Goal: Task Accomplishment & Management: Complete application form

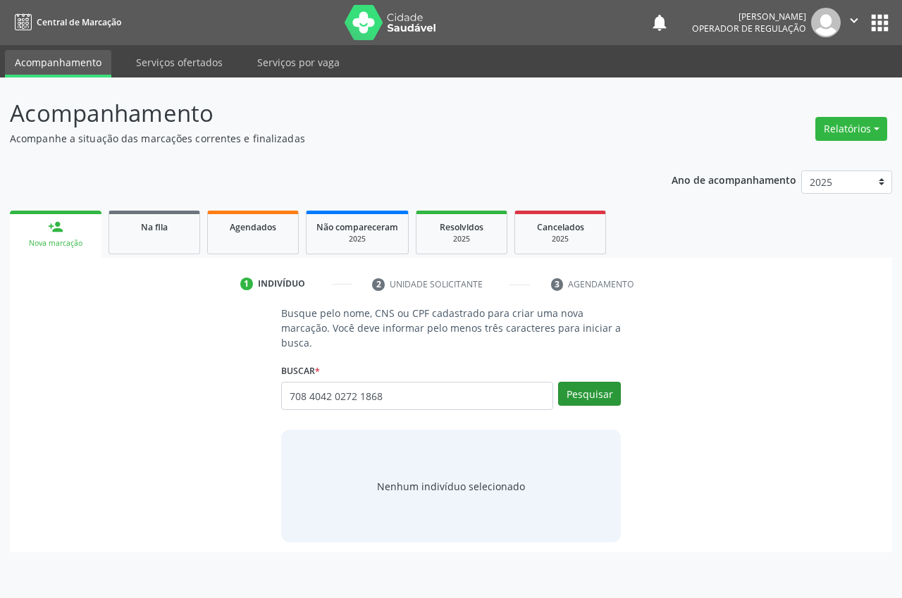
type input "708 4042 0272 1868"
click at [583, 399] on button "Pesquisar" at bounding box center [589, 394] width 63 height 24
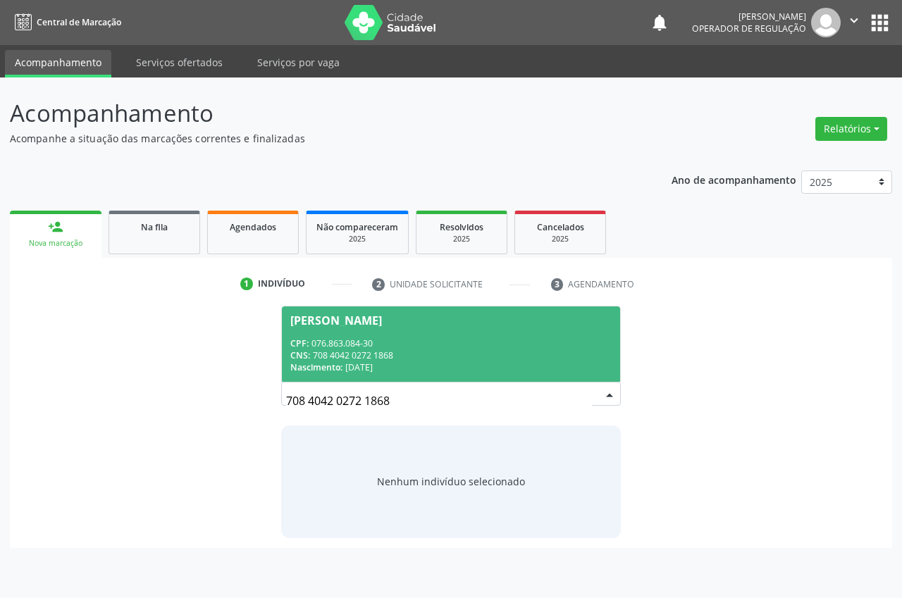
click at [514, 329] on span "[PERSON_NAME] CPF: 076.863.084-30 CNS: 708 4042 0272 1868 Nascimento: [DATE]" at bounding box center [451, 343] width 338 height 75
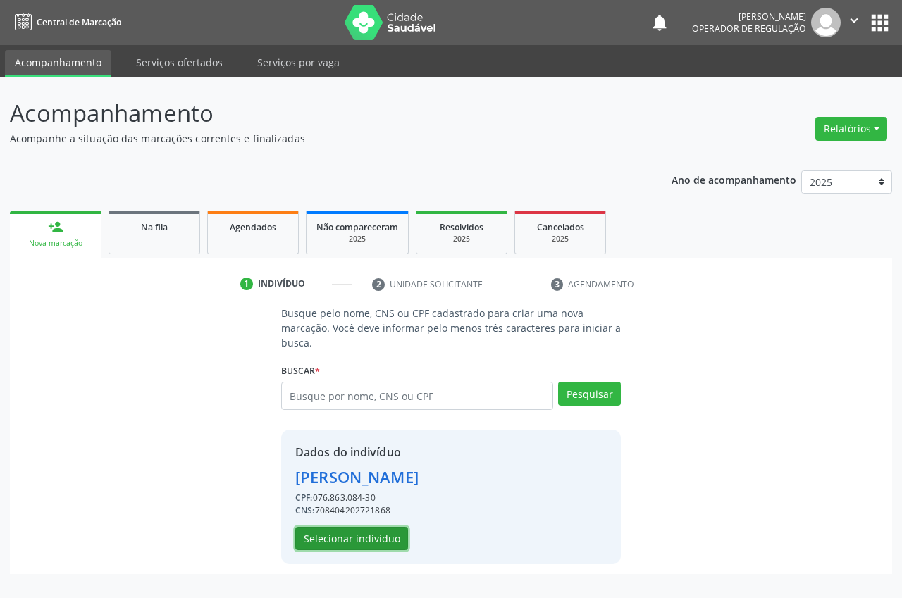
click at [314, 530] on button "Selecionar indivíduo" at bounding box center [351, 539] width 113 height 24
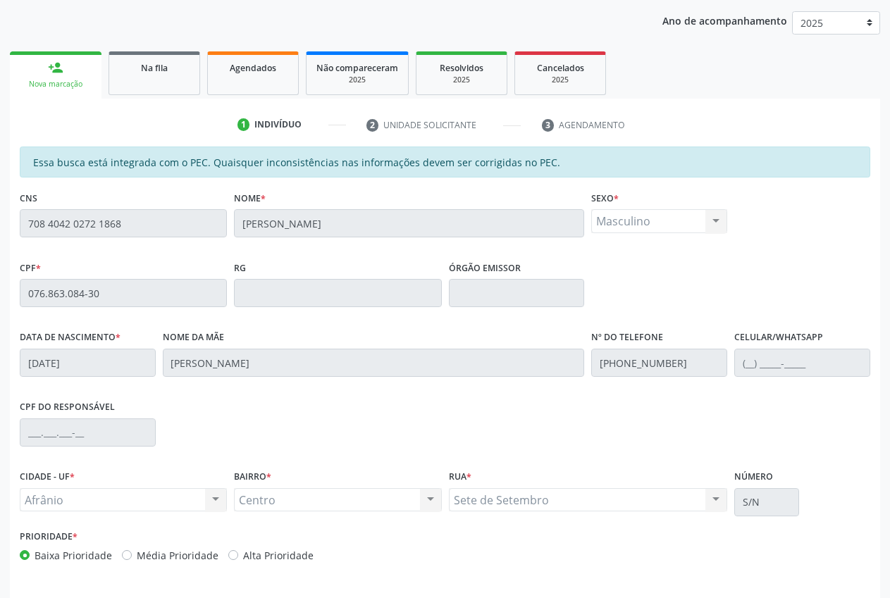
scroll to position [206, 0]
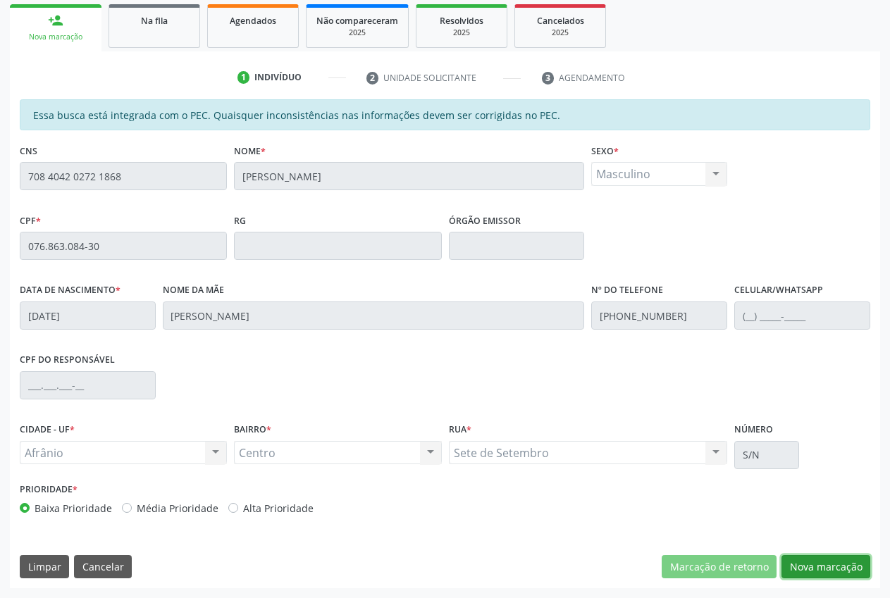
click at [825, 571] on button "Nova marcação" at bounding box center [825, 567] width 89 height 24
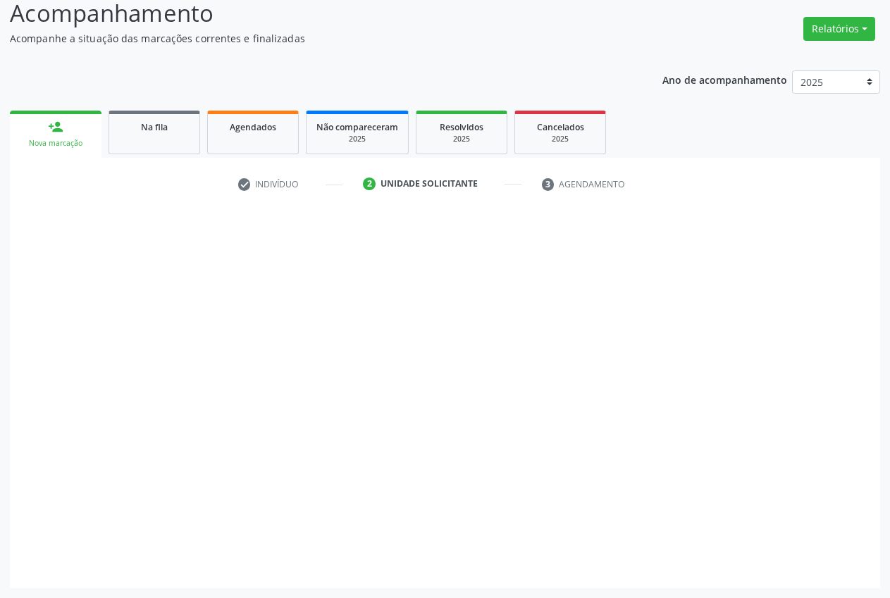
scroll to position [100, 0]
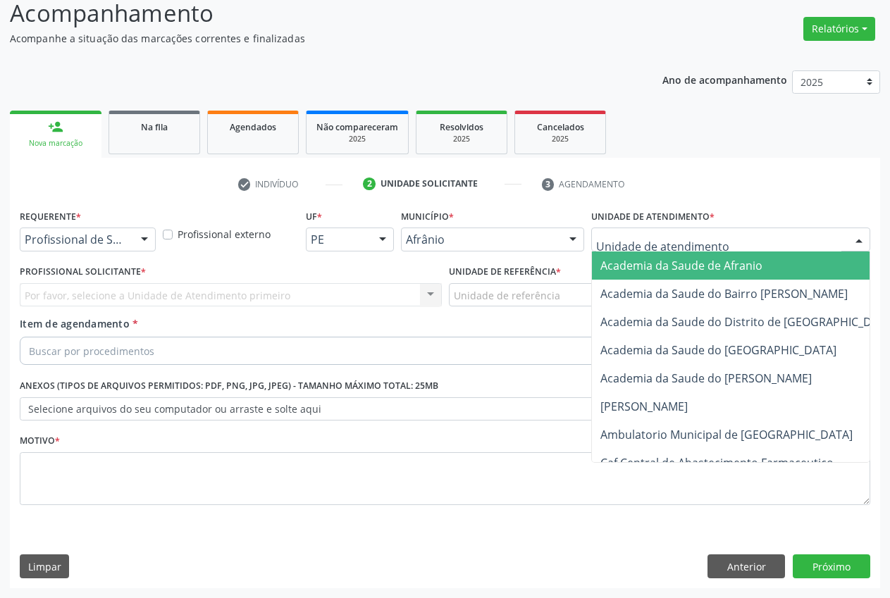
click at [857, 240] on div at bounding box center [858, 240] width 21 height 24
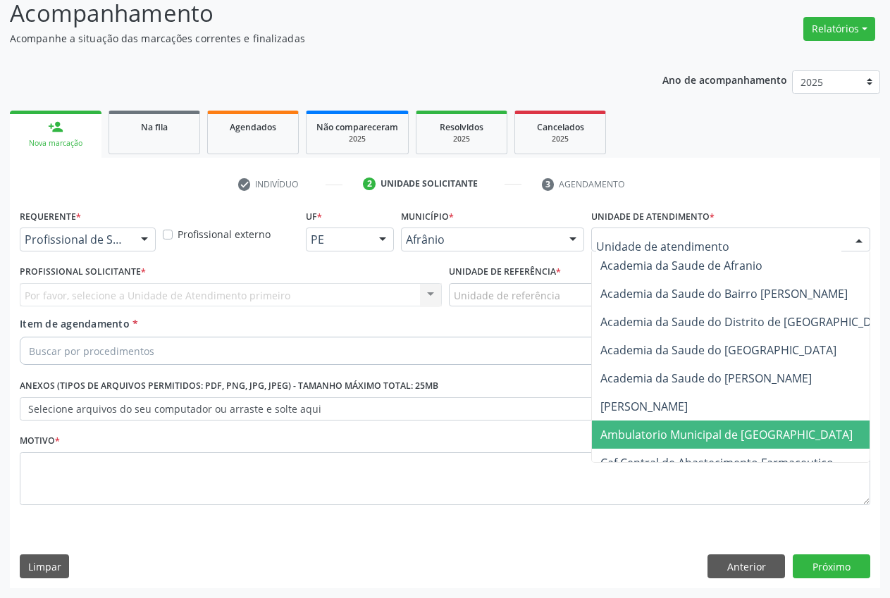
click at [697, 424] on span "Ambulatorio Municipal de [GEOGRAPHIC_DATA]" at bounding box center [764, 435] width 344 height 28
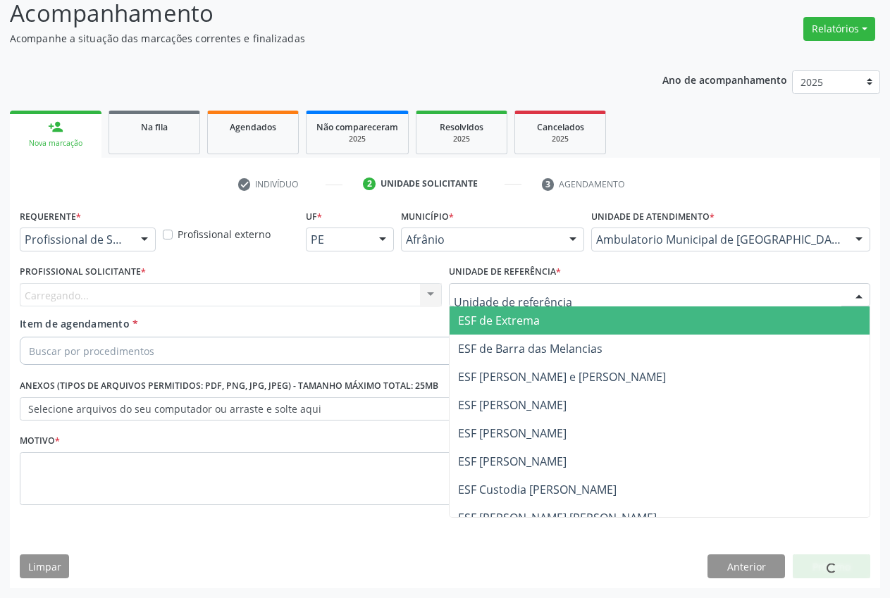
click at [547, 320] on span "ESF de Extrema" at bounding box center [659, 320] width 421 height 28
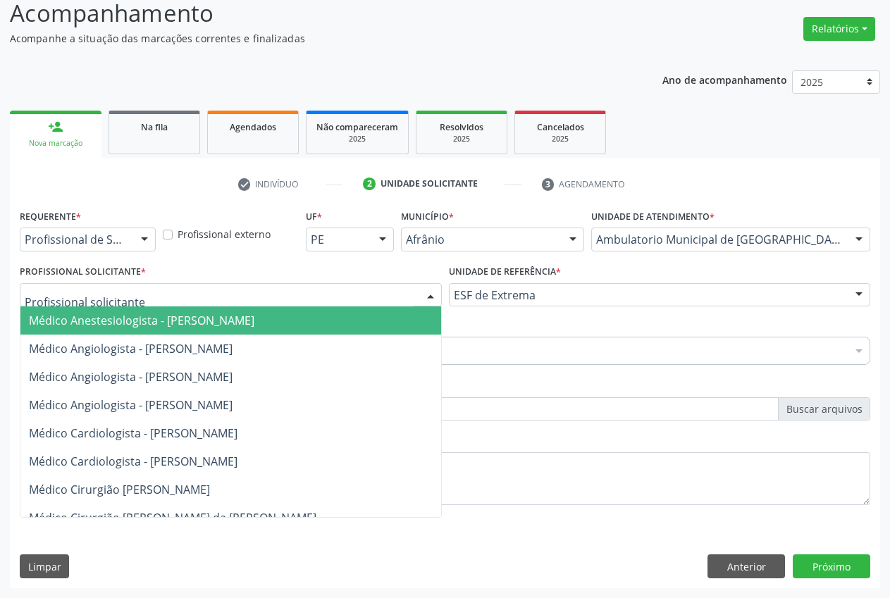
click at [427, 296] on div at bounding box center [430, 296] width 21 height 24
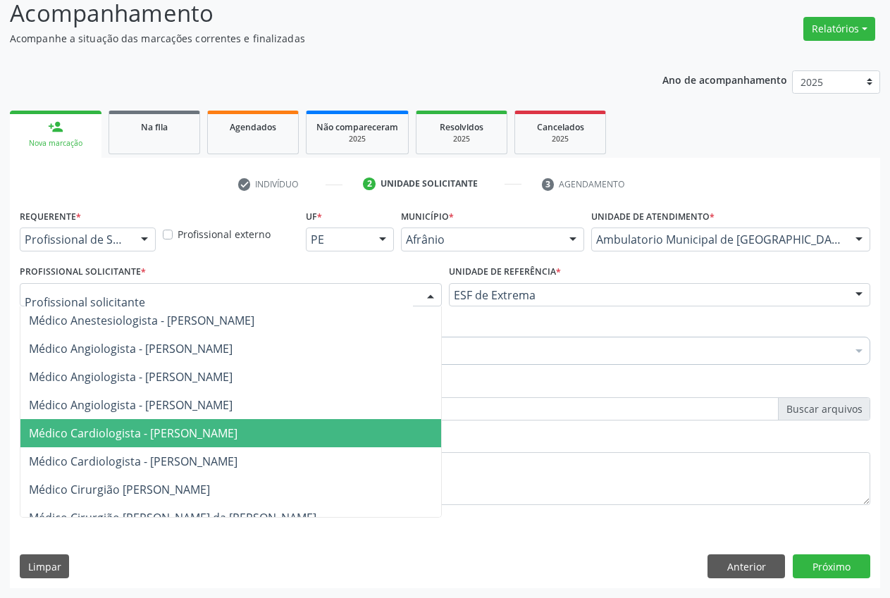
click at [216, 435] on span "Médico Cardiologista - [PERSON_NAME]" at bounding box center [133, 433] width 209 height 15
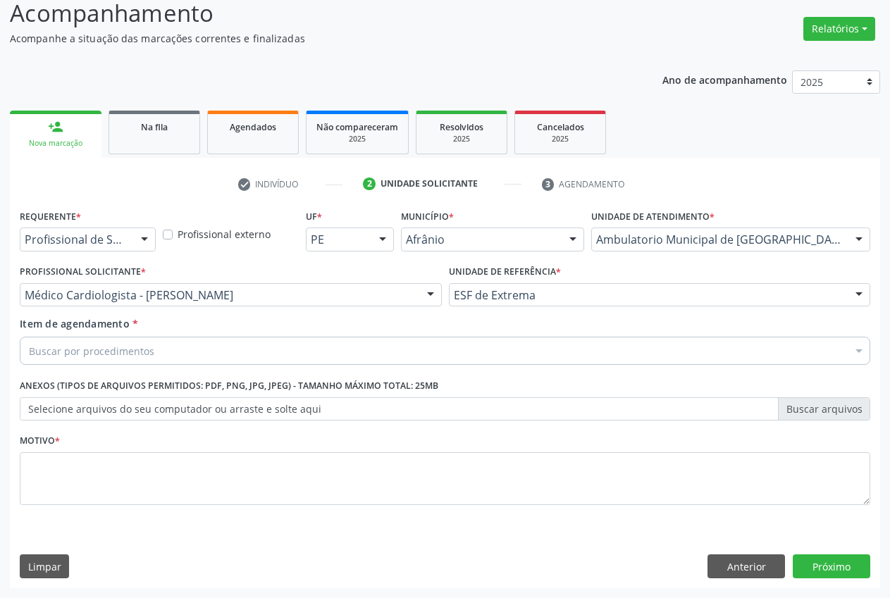
click at [29, 350] on input "Item de agendamento *" at bounding box center [29, 351] width 0 height 28
click at [29, 348] on input "Item de agendamento *" at bounding box center [29, 351] width 0 height 28
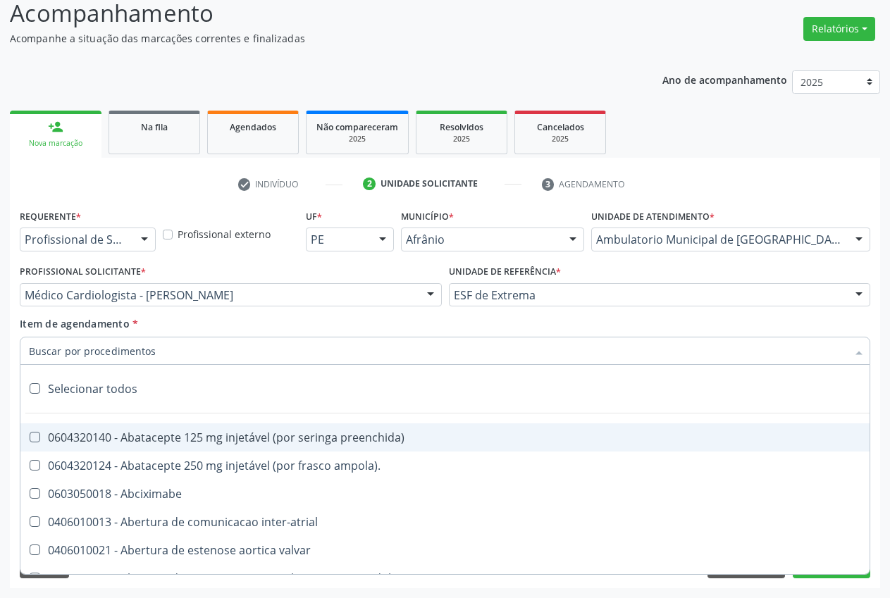
click at [135, 356] on input "Item de agendamento *" at bounding box center [438, 351] width 818 height 28
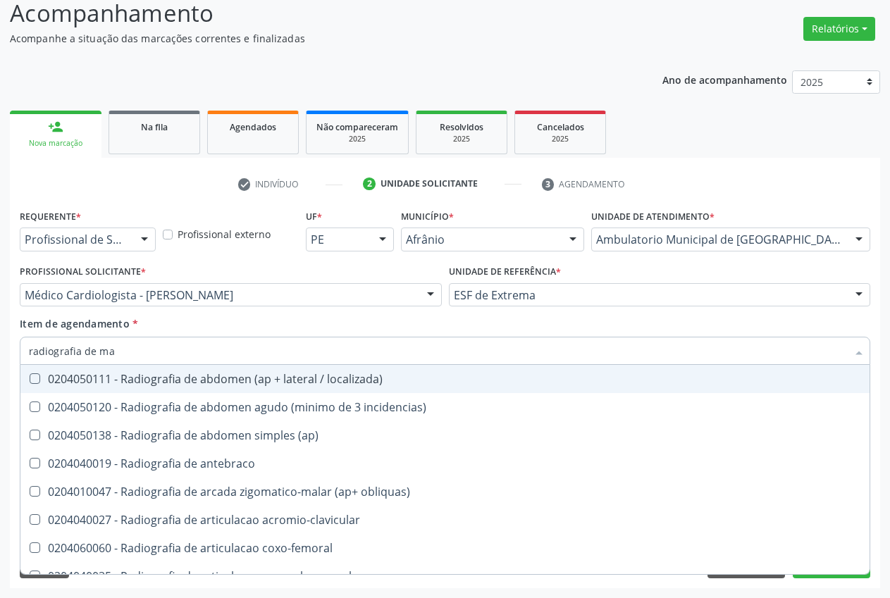
type input "radiografia de [GEOGRAPHIC_DATA]"
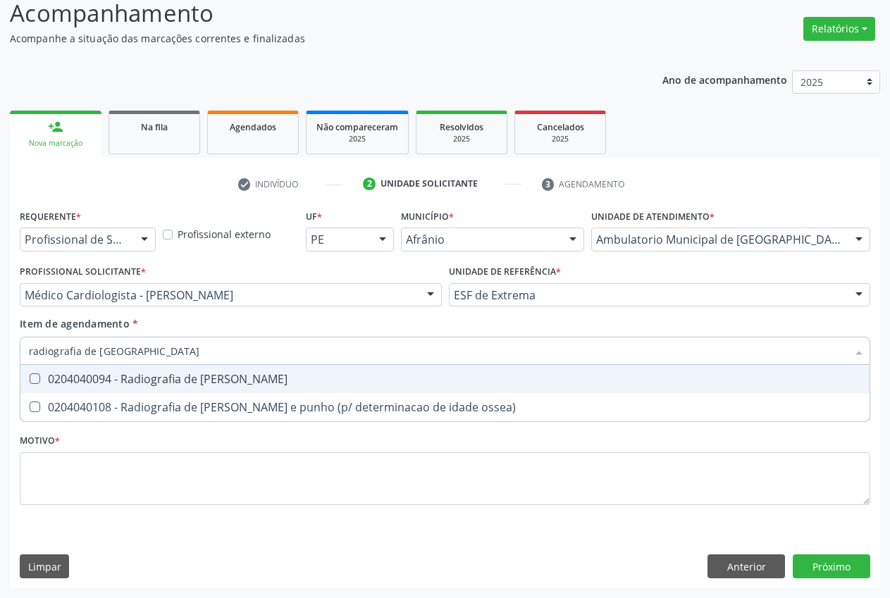
click at [37, 378] on mao at bounding box center [35, 378] width 11 height 11
click at [30, 378] on mao "checkbox" at bounding box center [24, 378] width 9 height 9
checkbox mao "true"
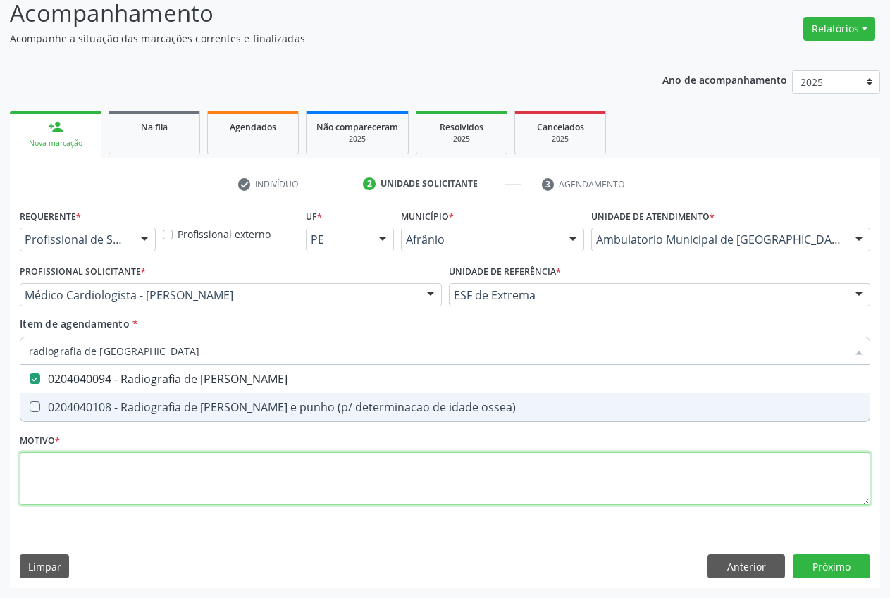
click at [75, 478] on div "Requerente * Profissional de Saúde Profissional de Saúde Paciente Nenhum result…" at bounding box center [445, 365] width 850 height 319
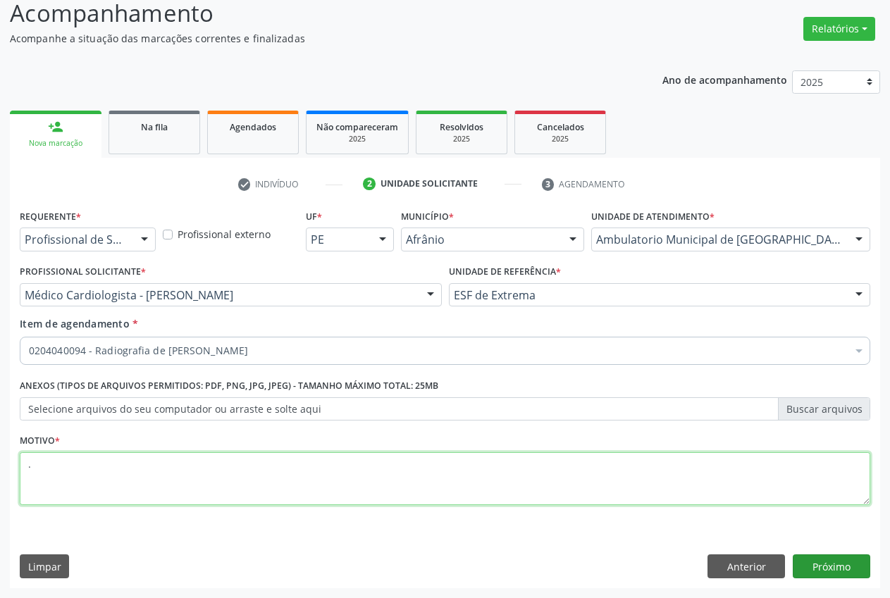
type textarea "."
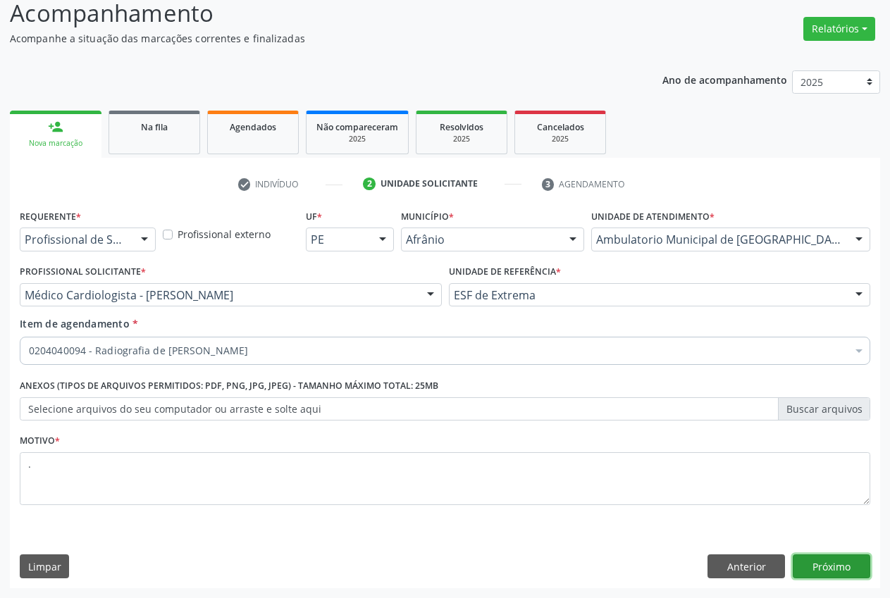
click at [818, 569] on button "Próximo" at bounding box center [831, 566] width 77 height 24
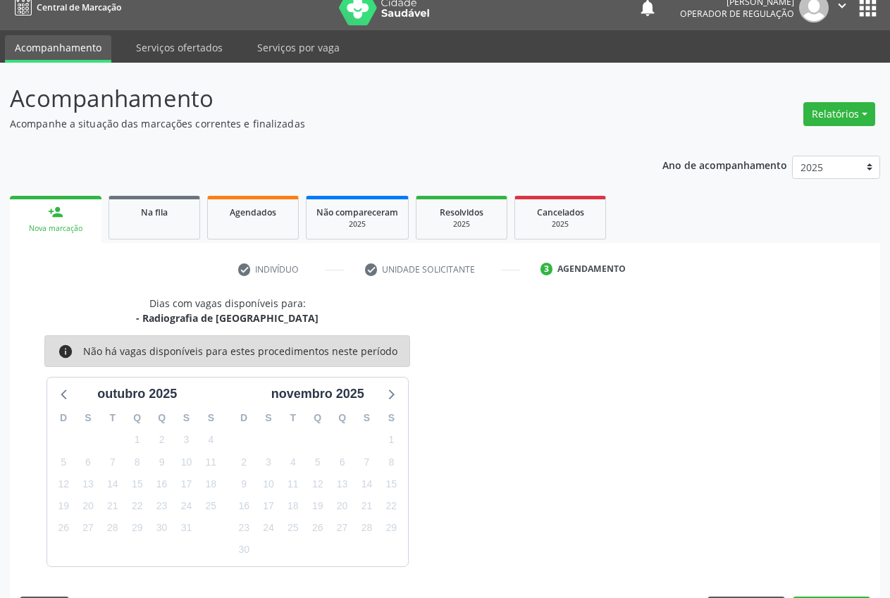
scroll to position [56, 0]
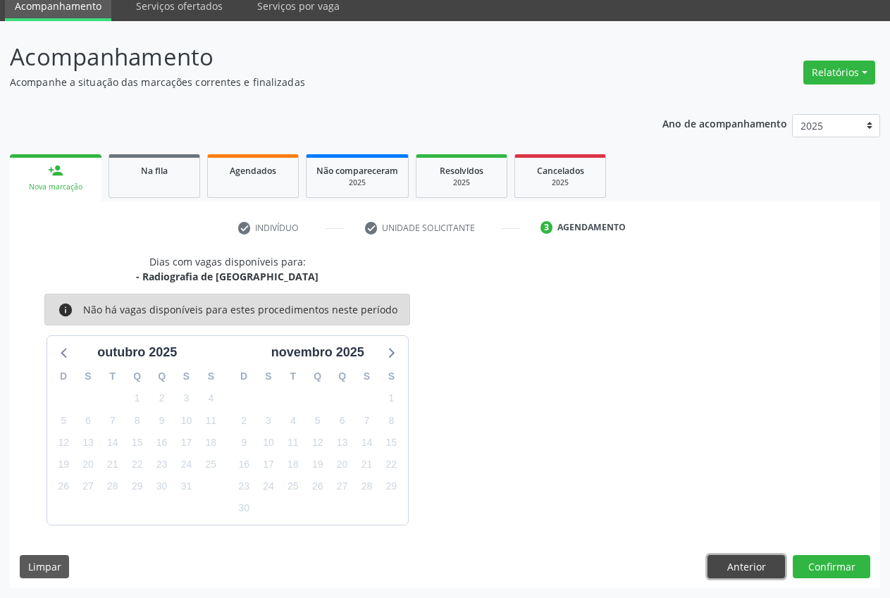
click at [745, 559] on button "Anterior" at bounding box center [745, 567] width 77 height 24
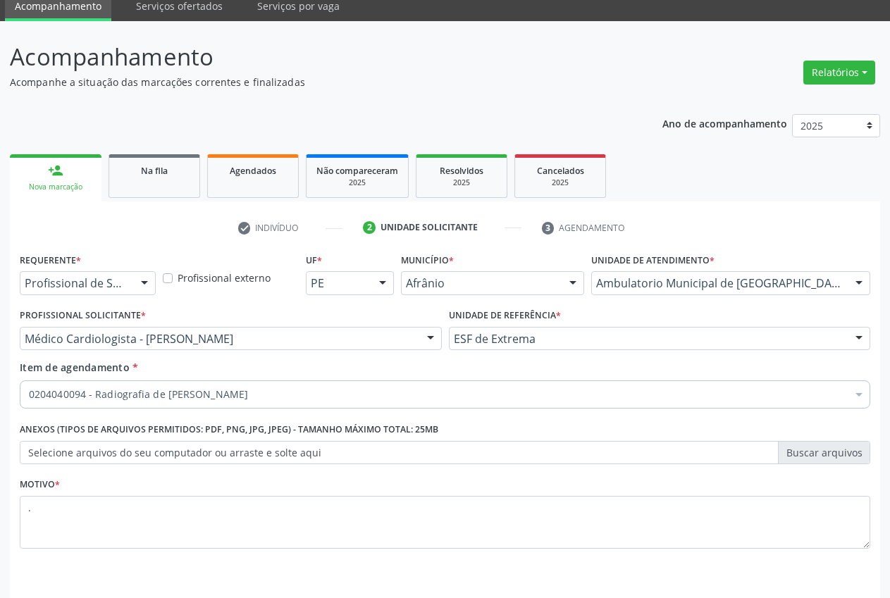
scroll to position [100, 0]
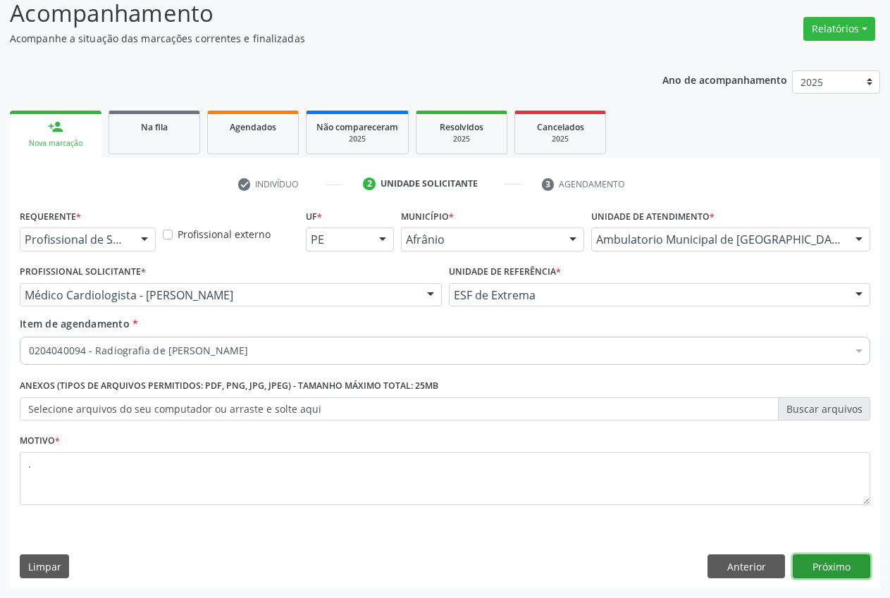
click at [859, 562] on button "Próximo" at bounding box center [831, 566] width 77 height 24
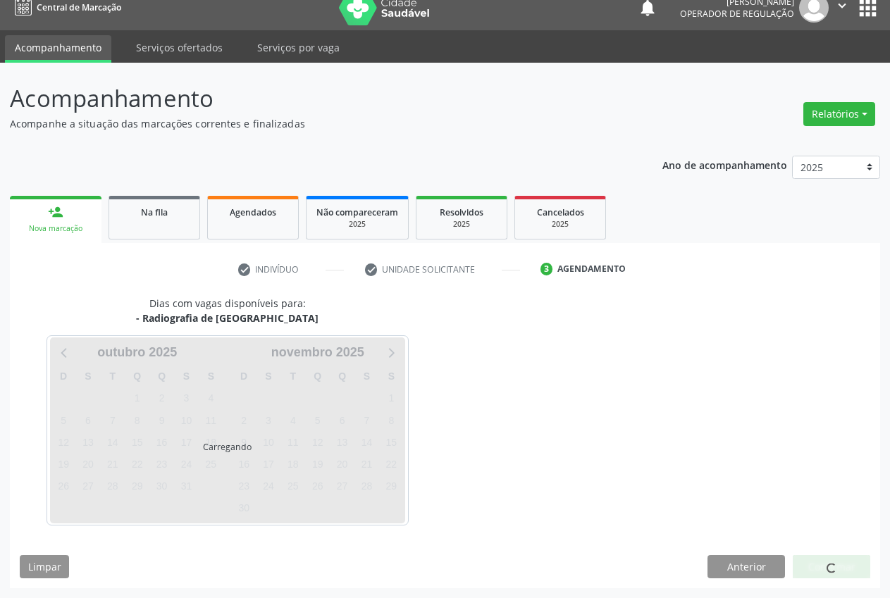
scroll to position [15, 0]
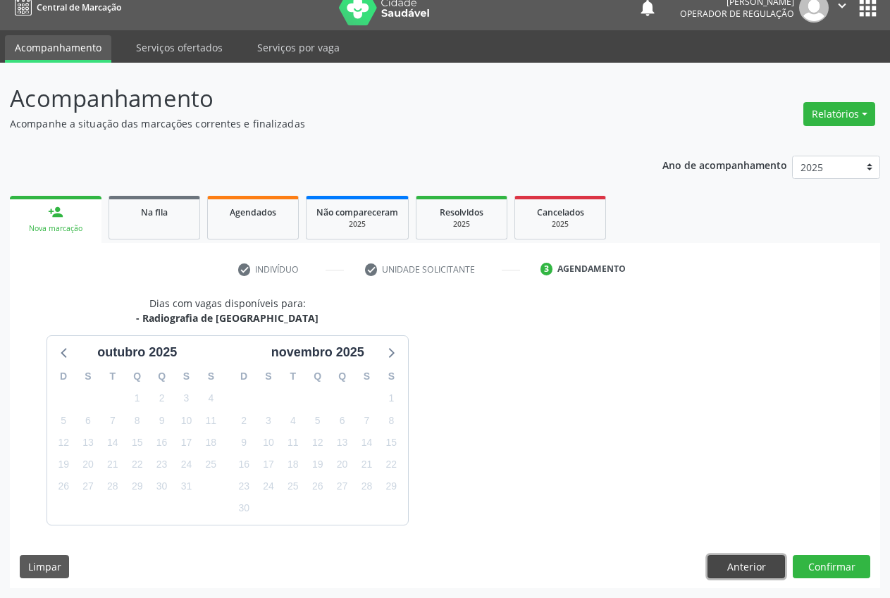
click at [748, 571] on button "Anterior" at bounding box center [745, 567] width 77 height 24
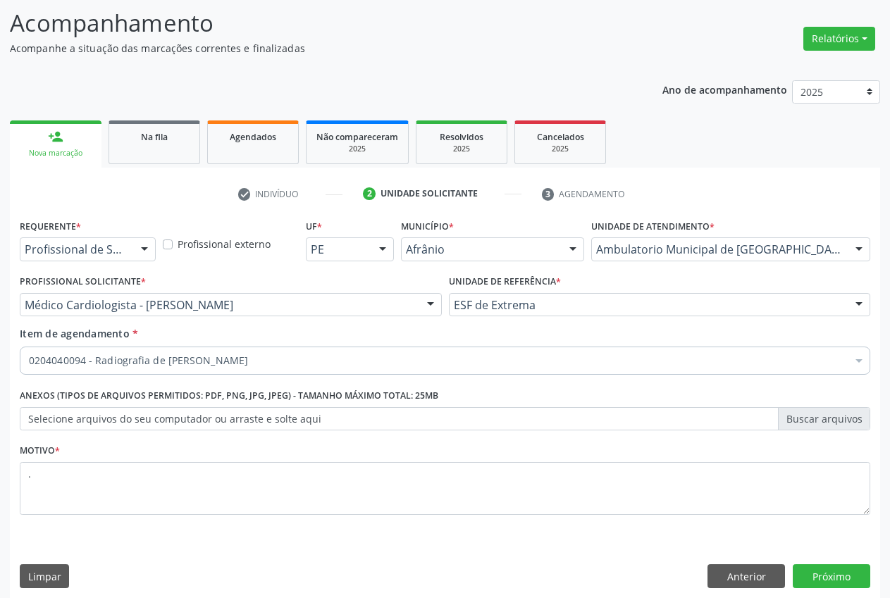
scroll to position [100, 0]
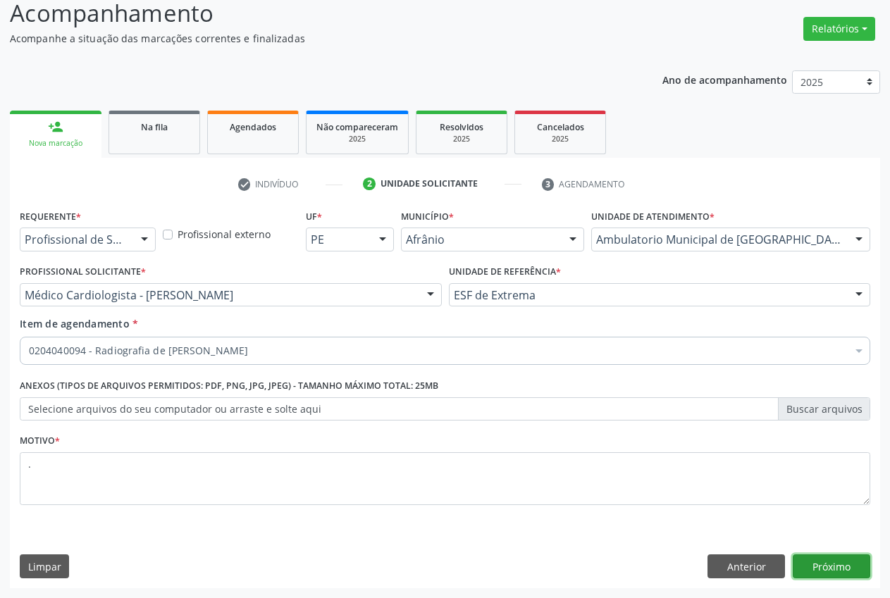
click at [837, 557] on button "Próximo" at bounding box center [831, 566] width 77 height 24
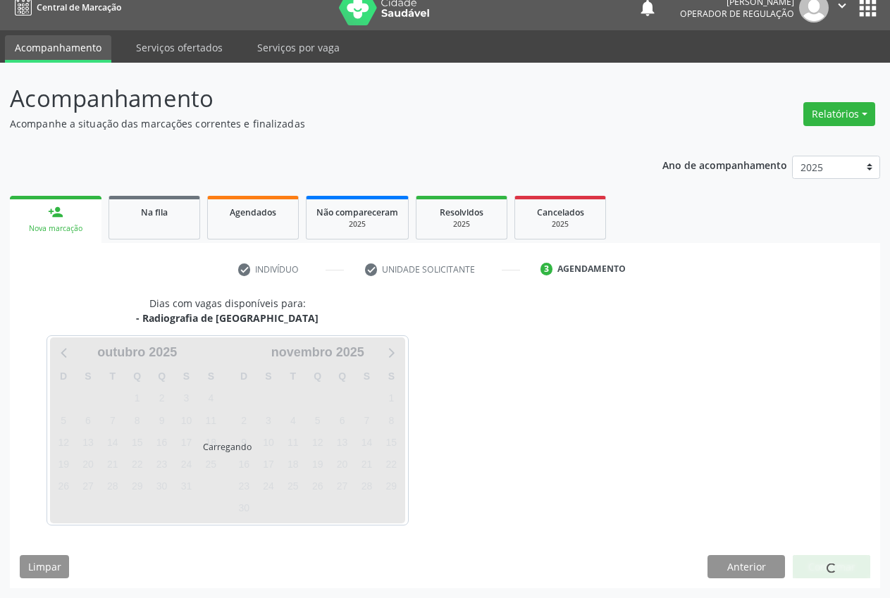
scroll to position [15, 0]
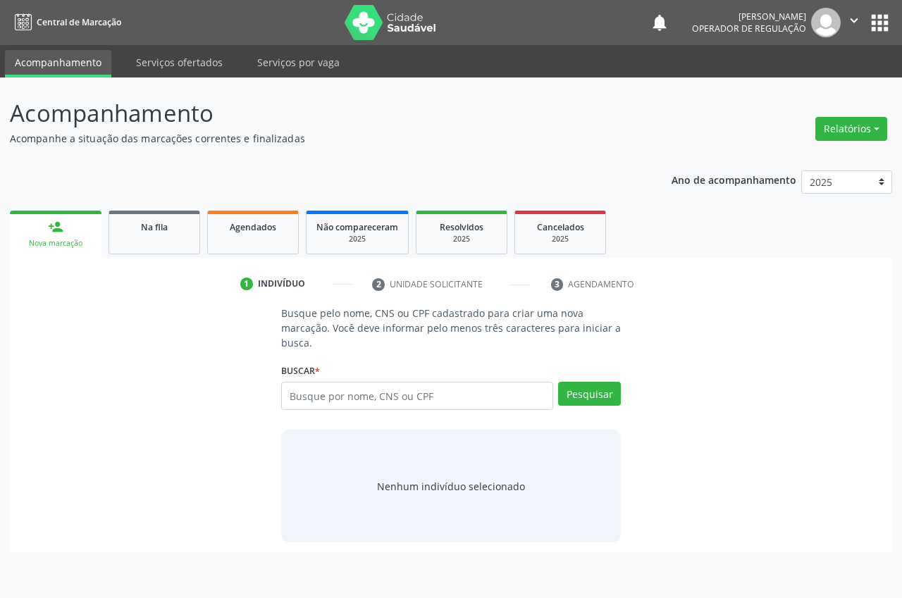
click at [340, 395] on input "text" at bounding box center [417, 396] width 272 height 28
type input "703603027023032"
click at [568, 392] on button "Pesquisar" at bounding box center [589, 394] width 63 height 24
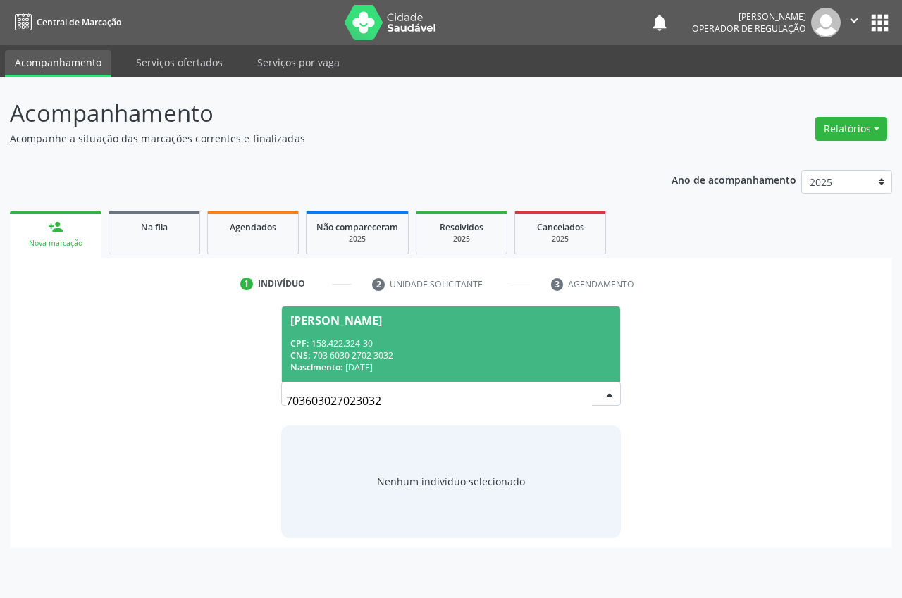
click at [386, 354] on div "CNS: 703 6030 2702 3032" at bounding box center [450, 355] width 321 height 12
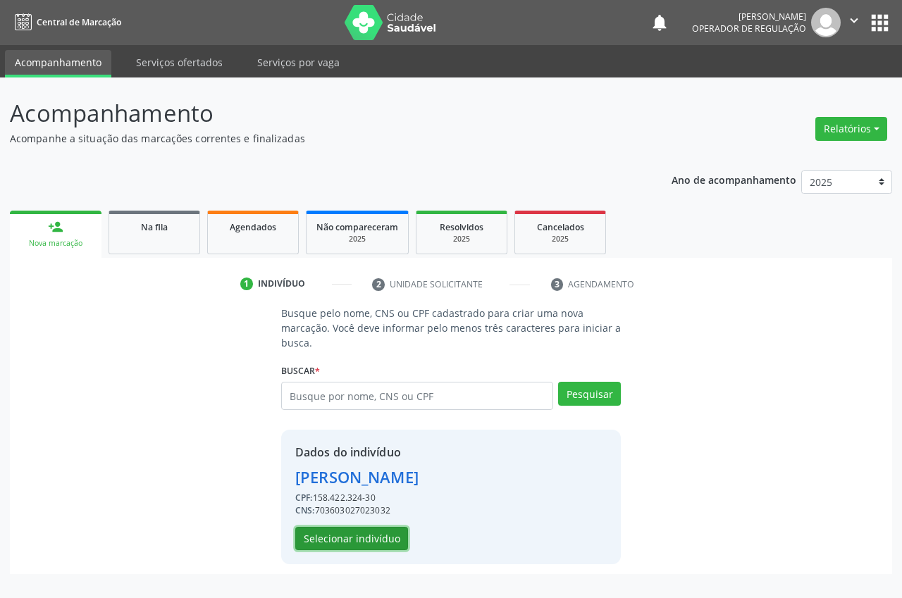
click at [323, 539] on button "Selecionar indivíduo" at bounding box center [351, 539] width 113 height 24
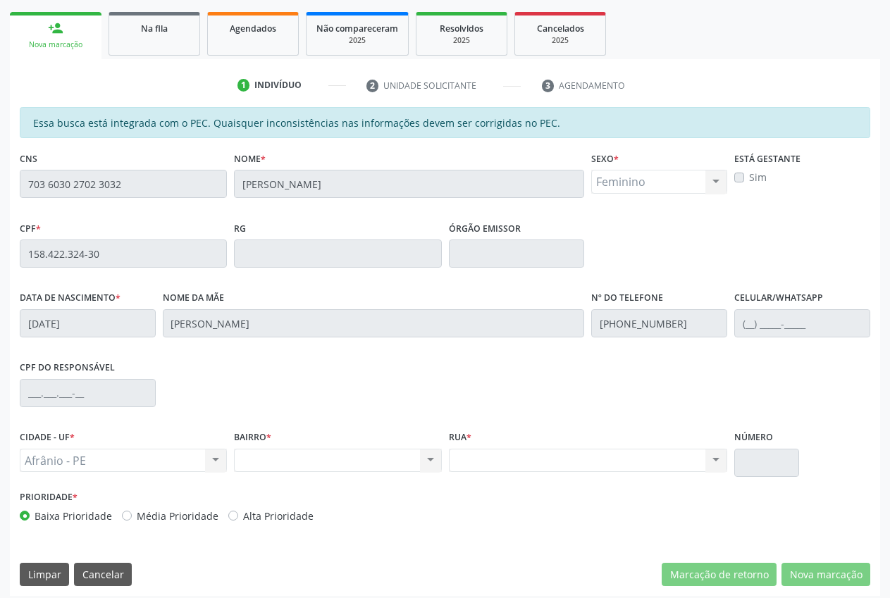
scroll to position [206, 0]
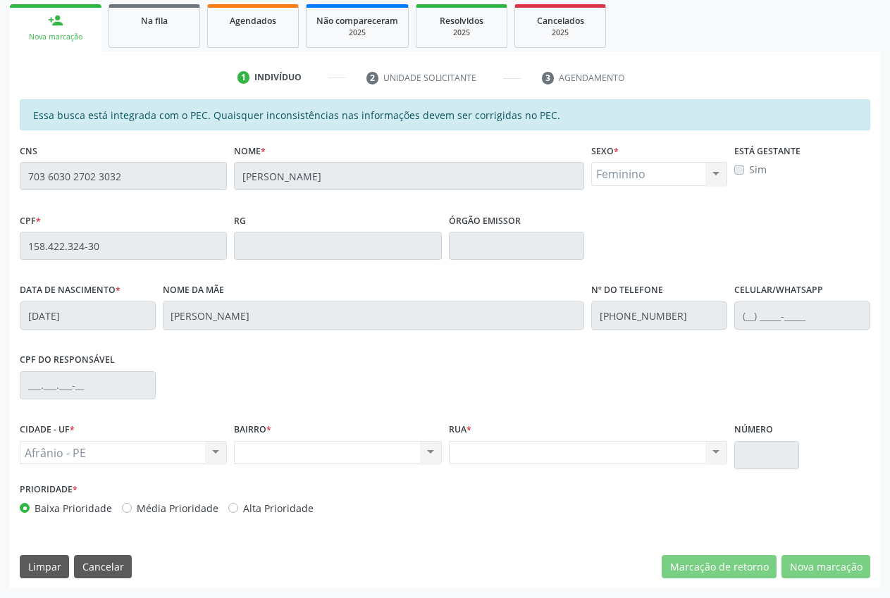
drag, startPoint x: 128, startPoint y: 174, endPoint x: 16, endPoint y: 170, distance: 112.1
click at [16, 170] on div "CNS 703 6030 2702 3032" at bounding box center [123, 175] width 214 height 70
drag, startPoint x: 50, startPoint y: 173, endPoint x: 538, endPoint y: 516, distance: 596.7
click at [538, 516] on div "Prioridade * Baixa Prioridade Média Prioridade Alta Prioridade" at bounding box center [444, 502] width 857 height 46
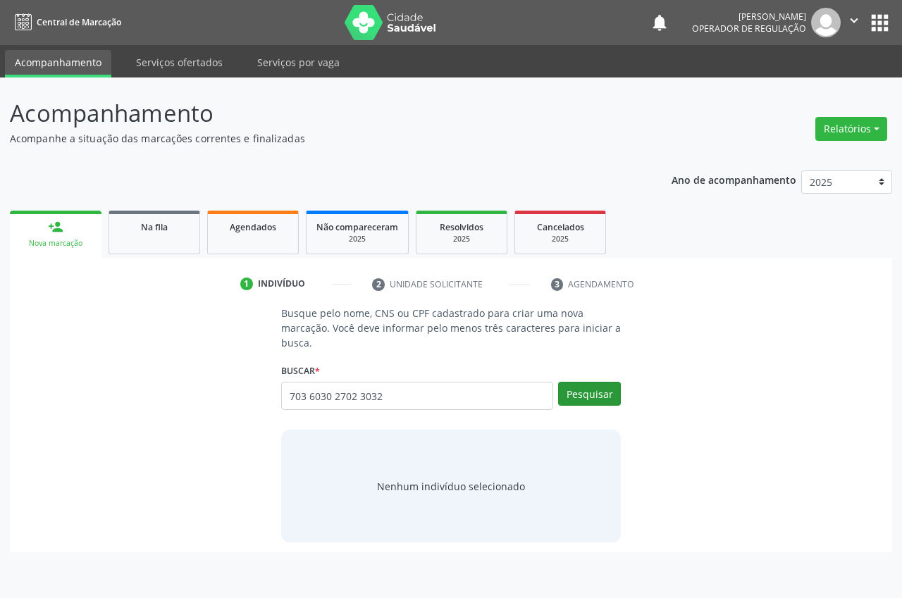
type input "703 6030 2702 3032"
click at [576, 399] on button "Pesquisar" at bounding box center [589, 394] width 63 height 24
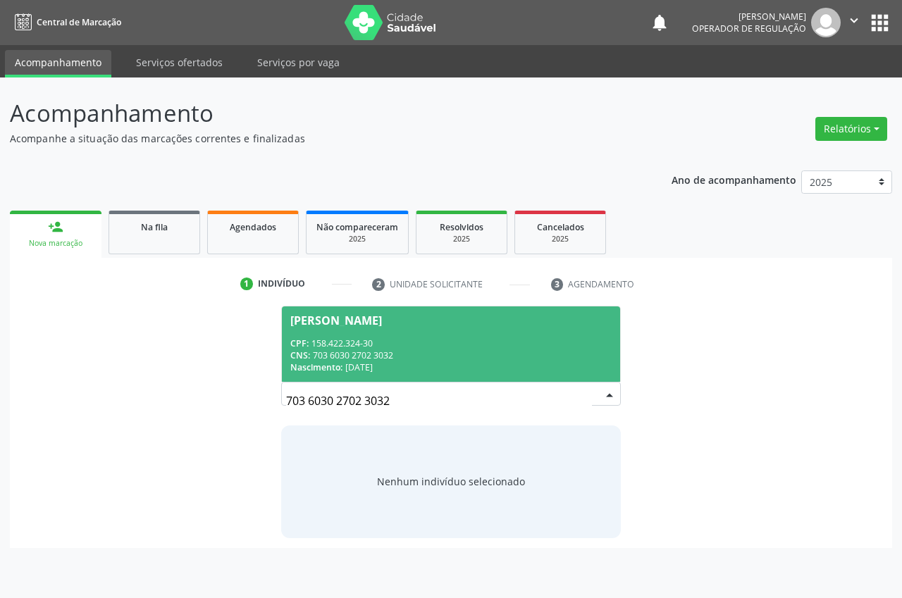
click at [480, 364] on div "Nascimento: 25/10/2004" at bounding box center [450, 367] width 321 height 12
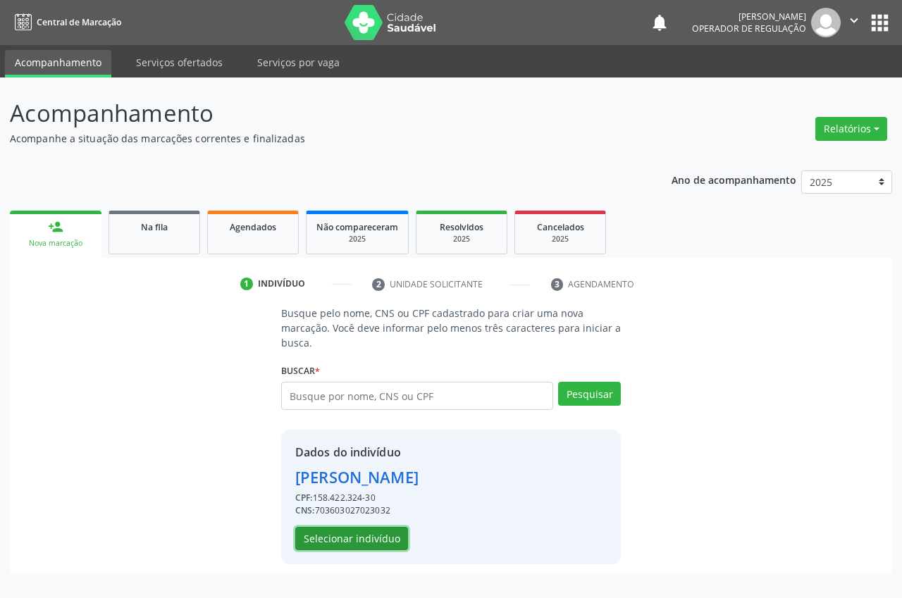
click at [336, 540] on button "Selecionar indivíduo" at bounding box center [351, 539] width 113 height 24
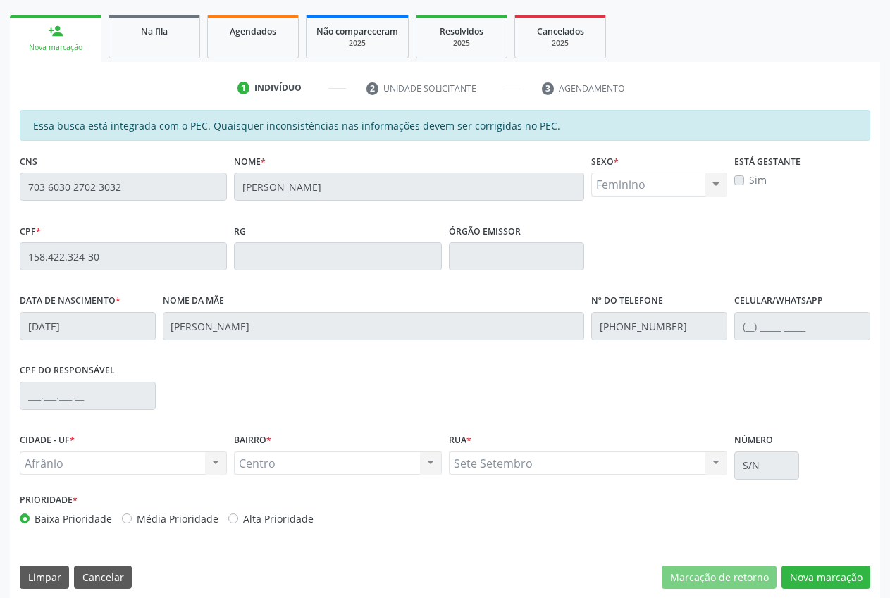
scroll to position [206, 0]
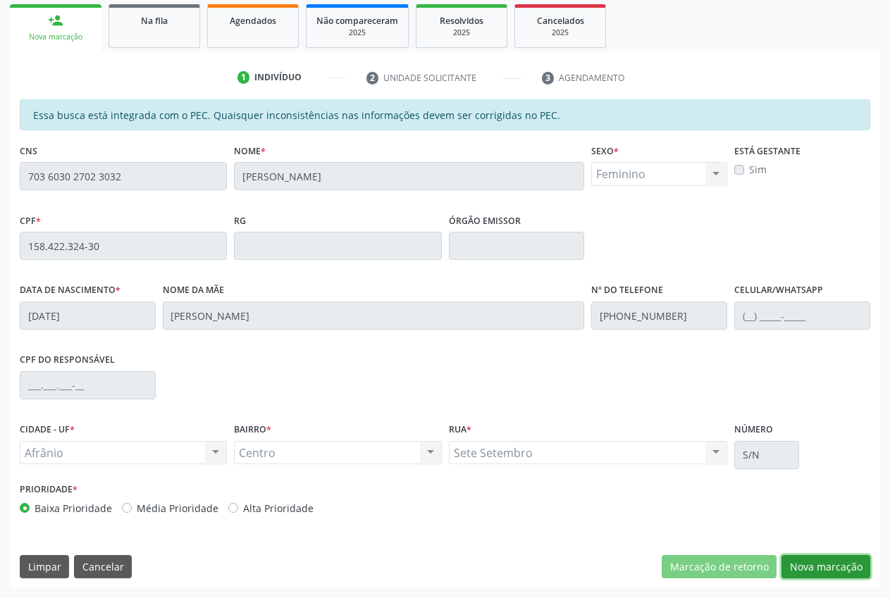
click at [838, 559] on button "Nova marcação" at bounding box center [825, 567] width 89 height 24
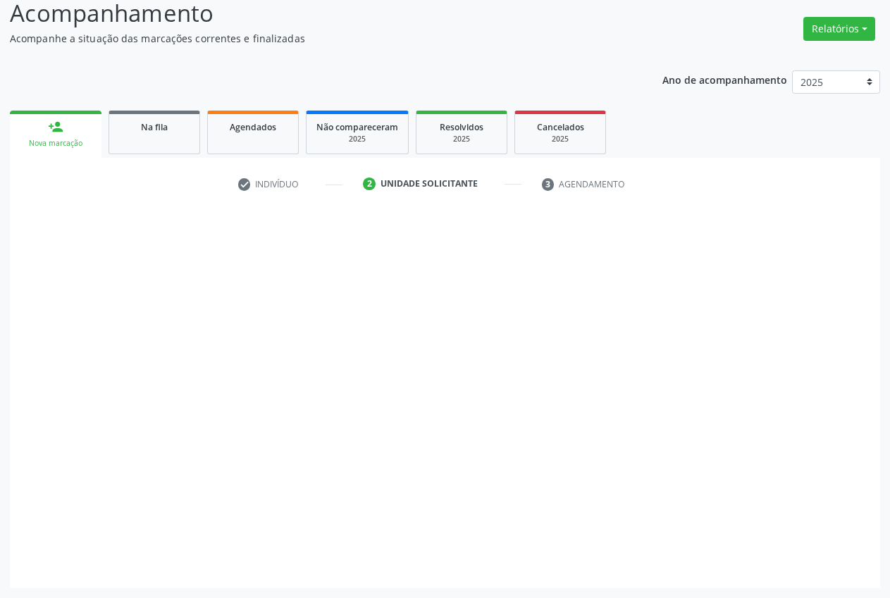
scroll to position [100, 0]
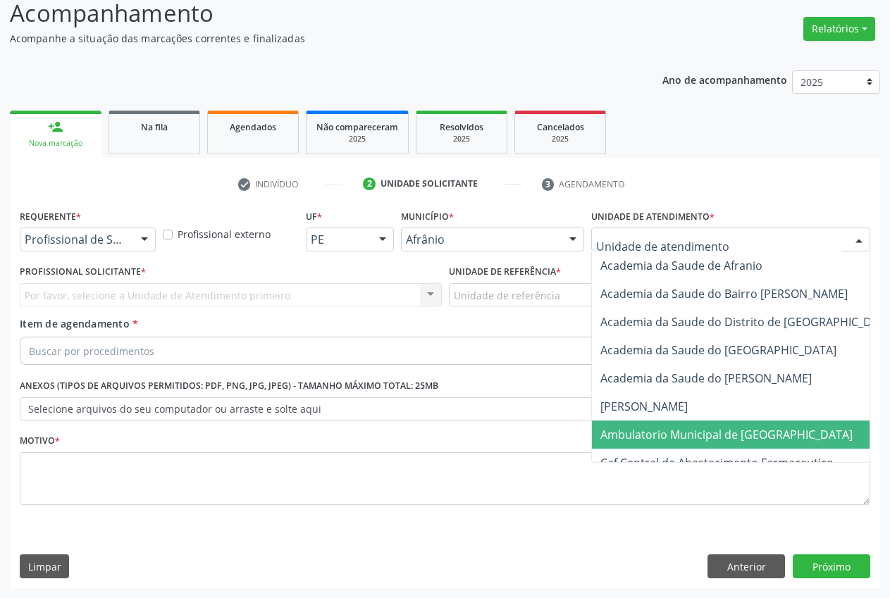
click at [712, 428] on span "Ambulatorio Municipal de [GEOGRAPHIC_DATA]" at bounding box center [726, 434] width 252 height 15
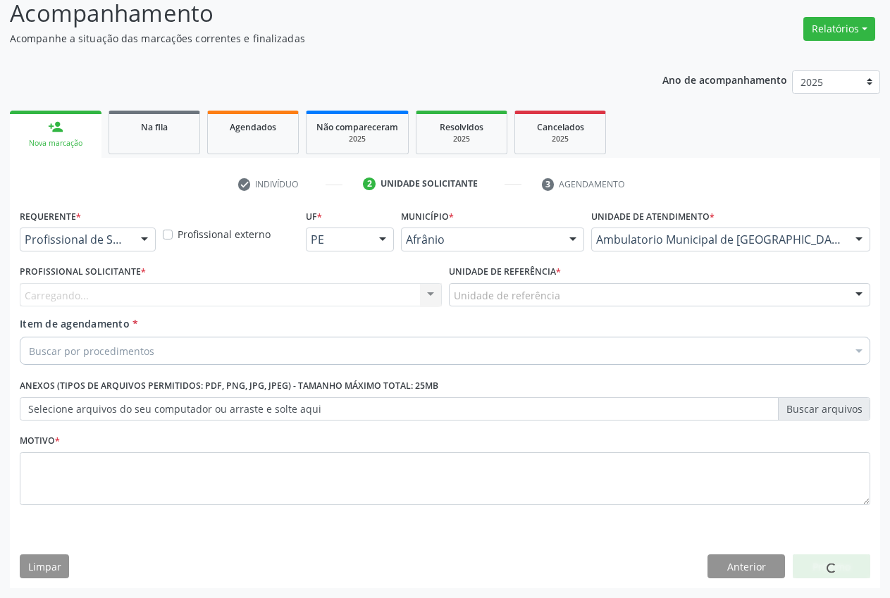
click at [624, 297] on div "Unidade de referência" at bounding box center [660, 295] width 422 height 24
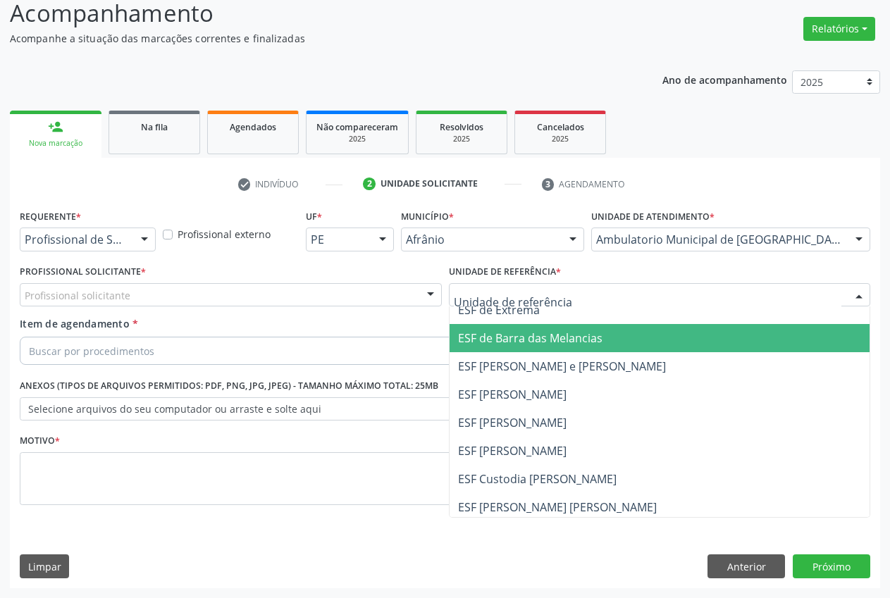
scroll to position [0, 0]
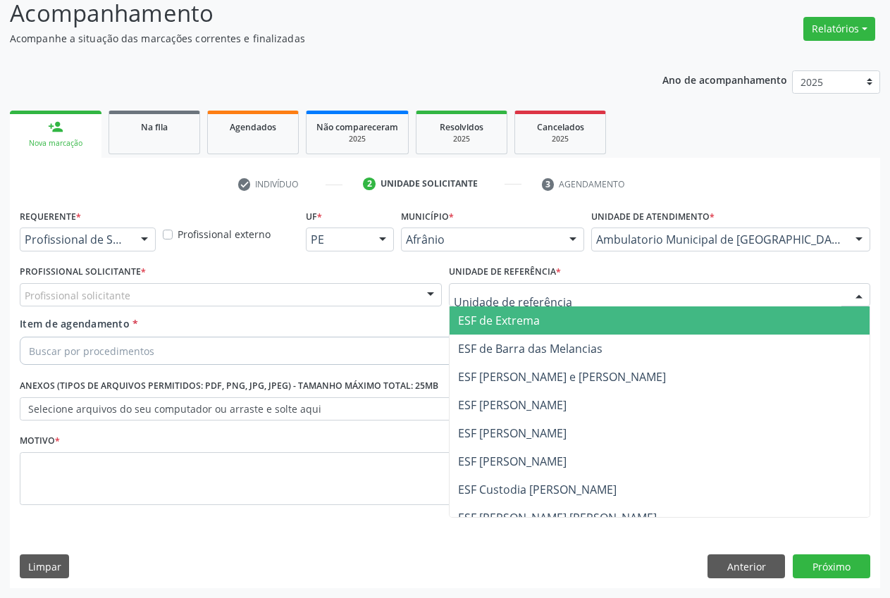
click at [542, 321] on span "ESF de Extrema" at bounding box center [659, 320] width 421 height 28
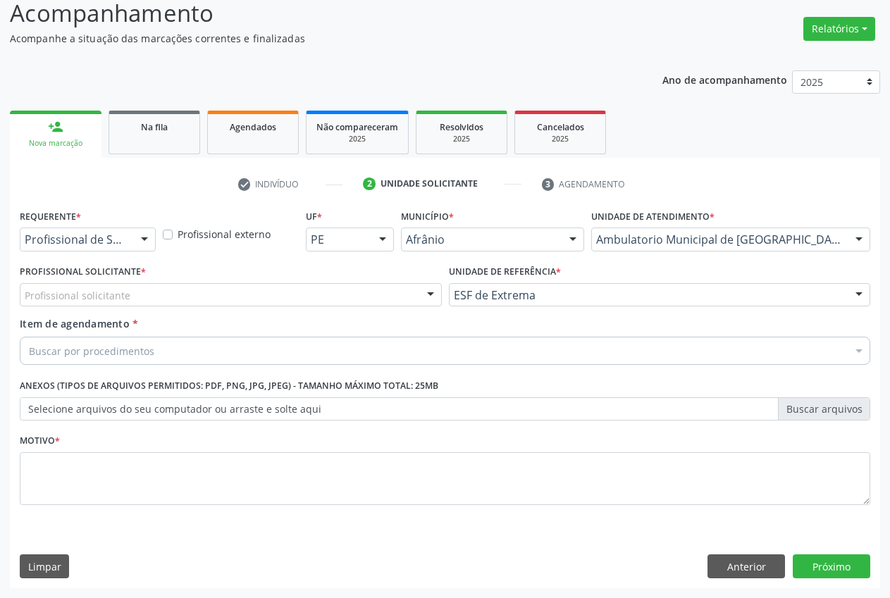
click at [416, 296] on div "Profissional solicitante Médico Anestesiologista - Julianna Ferreira Obara Médi…" at bounding box center [231, 295] width 422 height 24
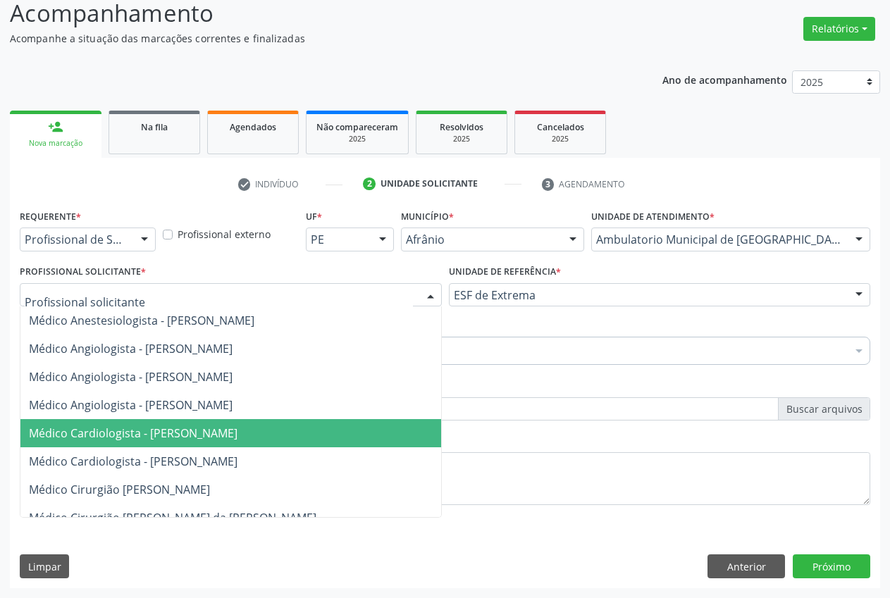
click at [222, 428] on span "Médico Cardiologista - [PERSON_NAME]" at bounding box center [133, 433] width 209 height 15
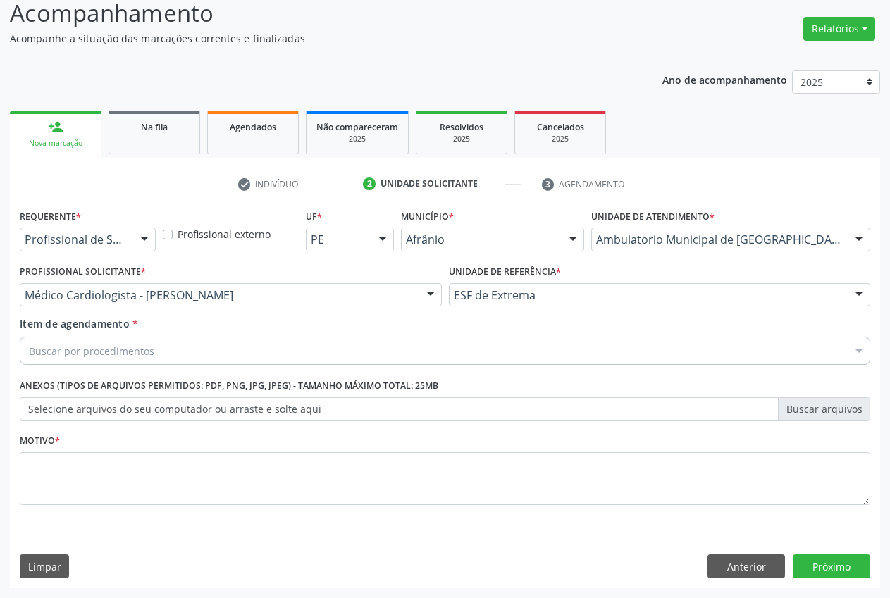
click at [185, 350] on div "Buscar por procedimentos" at bounding box center [445, 351] width 850 height 28
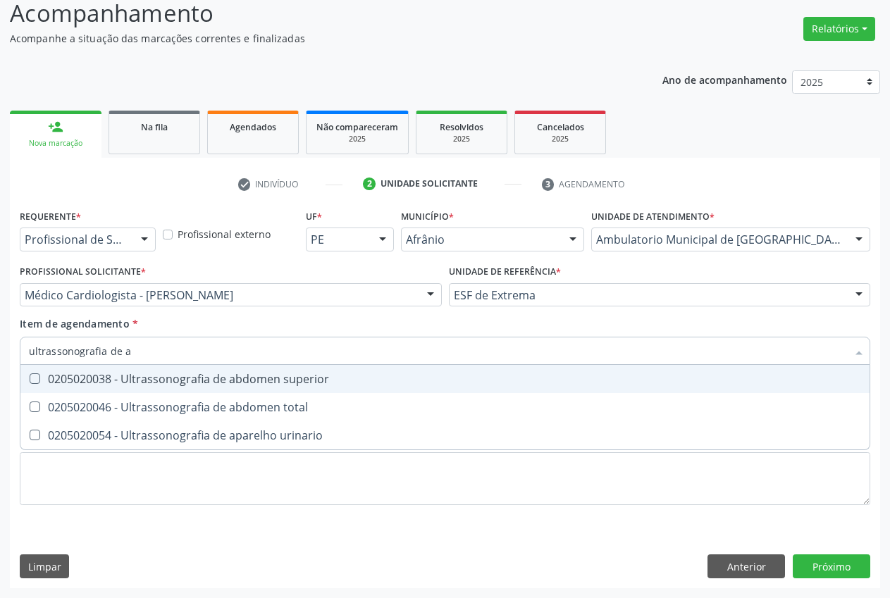
type input "ultrassonografia de ab"
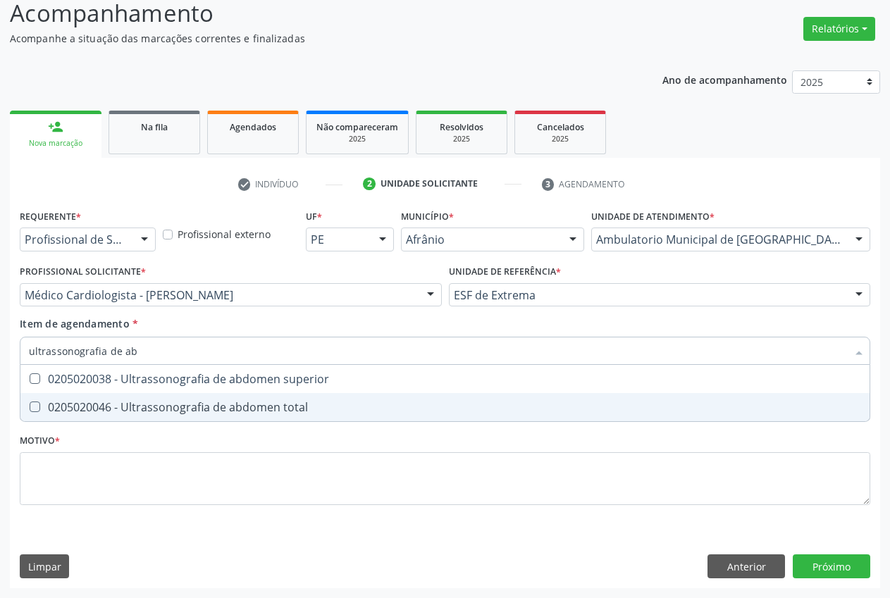
click at [30, 407] on div at bounding box center [25, 407] width 11 height 11
checkbox total "true"
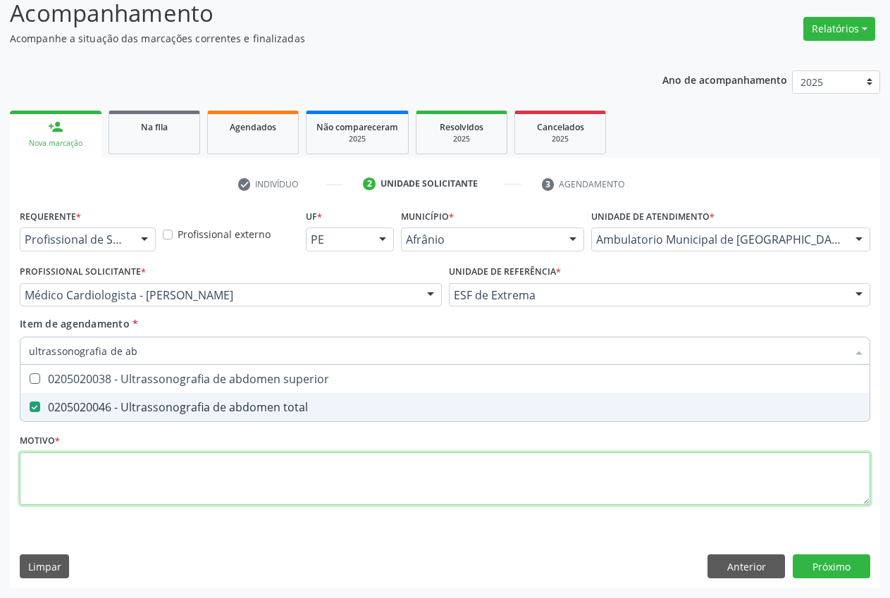
click at [48, 475] on div "Requerente * Profissional de Saúde Profissional de Saúde Paciente Nenhum result…" at bounding box center [445, 365] width 850 height 319
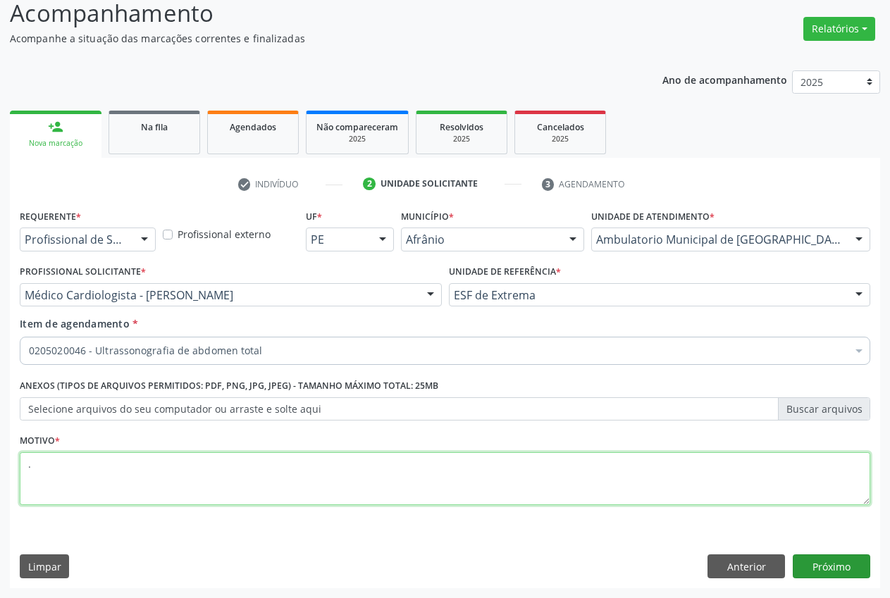
type textarea "."
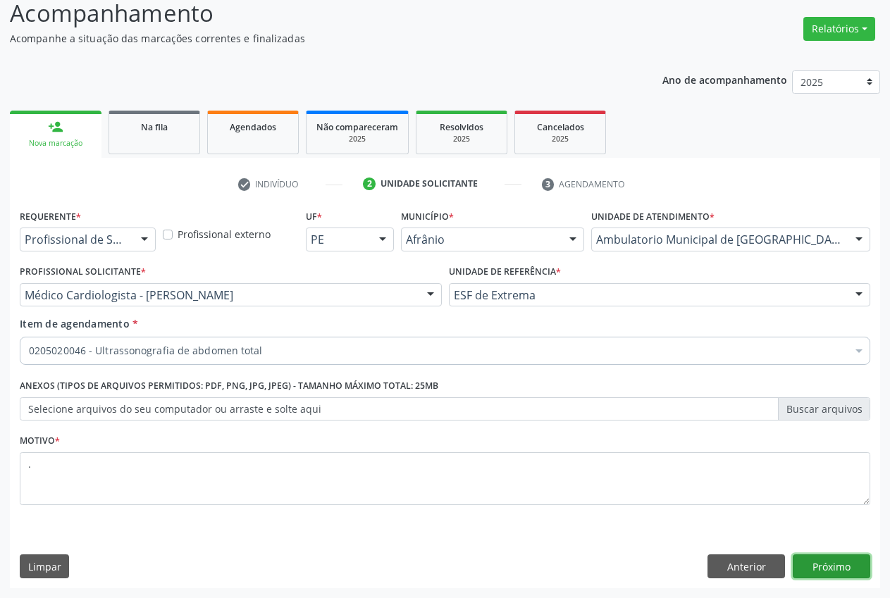
click at [826, 574] on button "Próximo" at bounding box center [831, 566] width 77 height 24
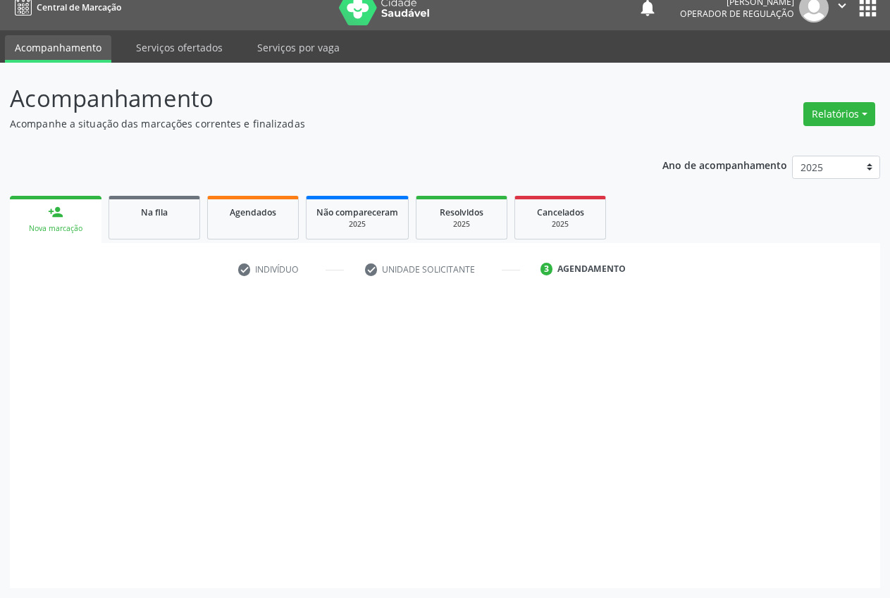
scroll to position [15, 0]
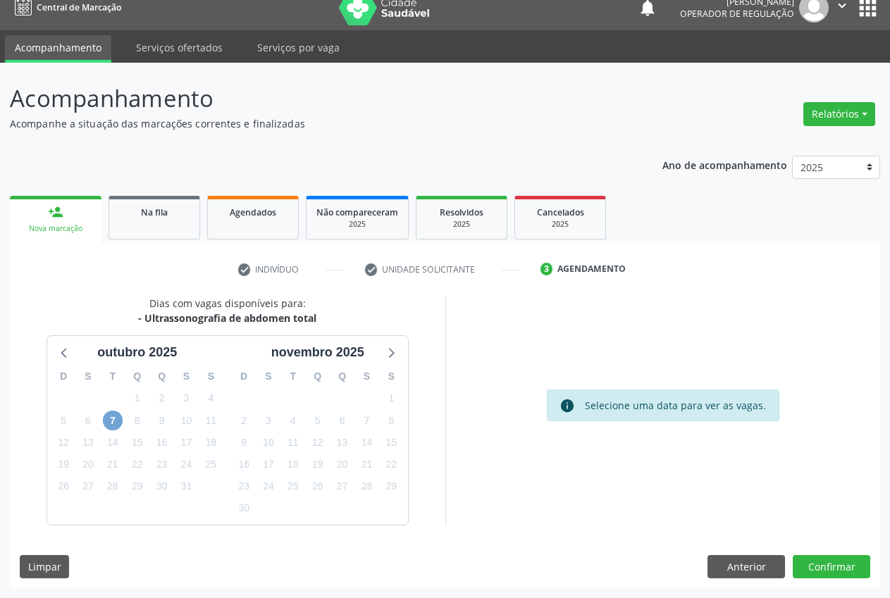
click at [114, 416] on span "7" at bounding box center [113, 421] width 20 height 20
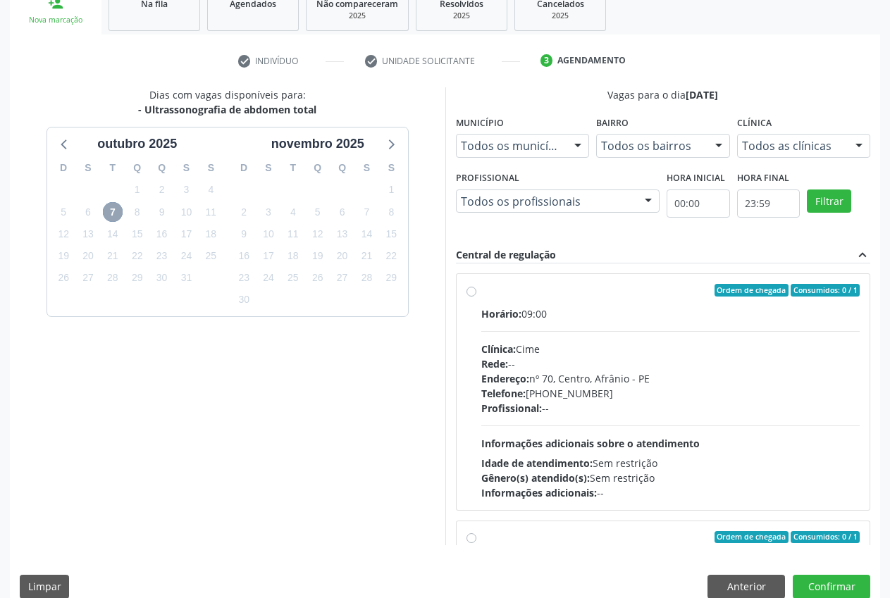
scroll to position [244, 0]
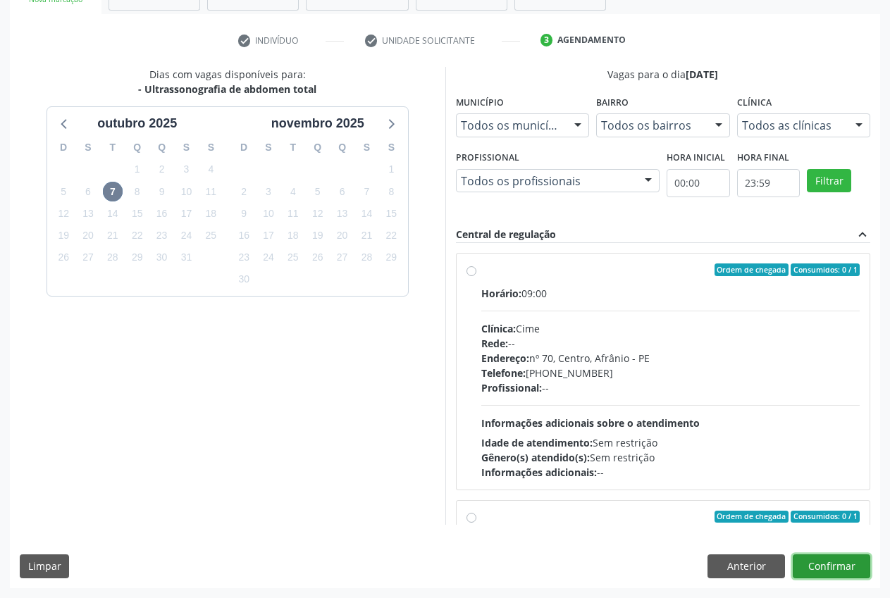
click at [842, 561] on button "Confirmar" at bounding box center [831, 566] width 77 height 24
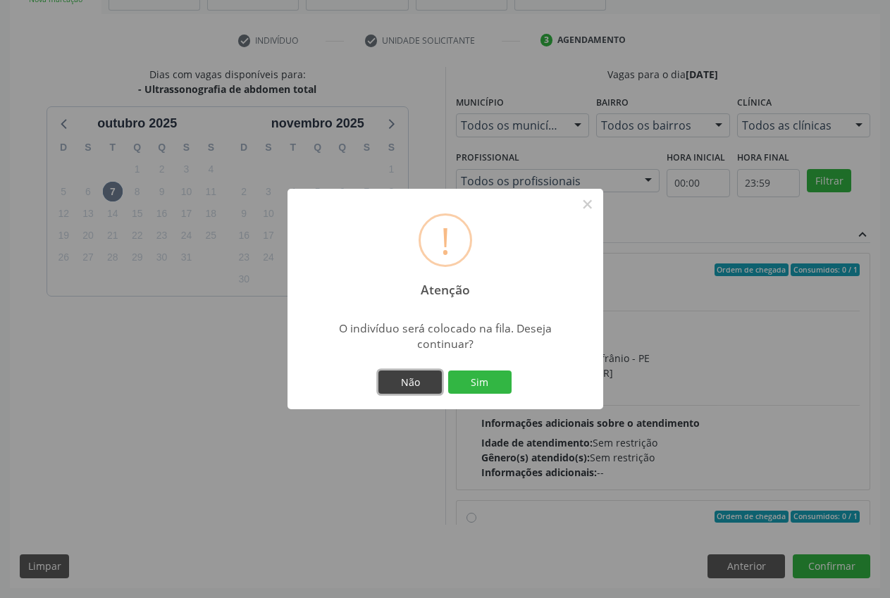
click at [418, 380] on button "Não" at bounding box center [409, 383] width 63 height 24
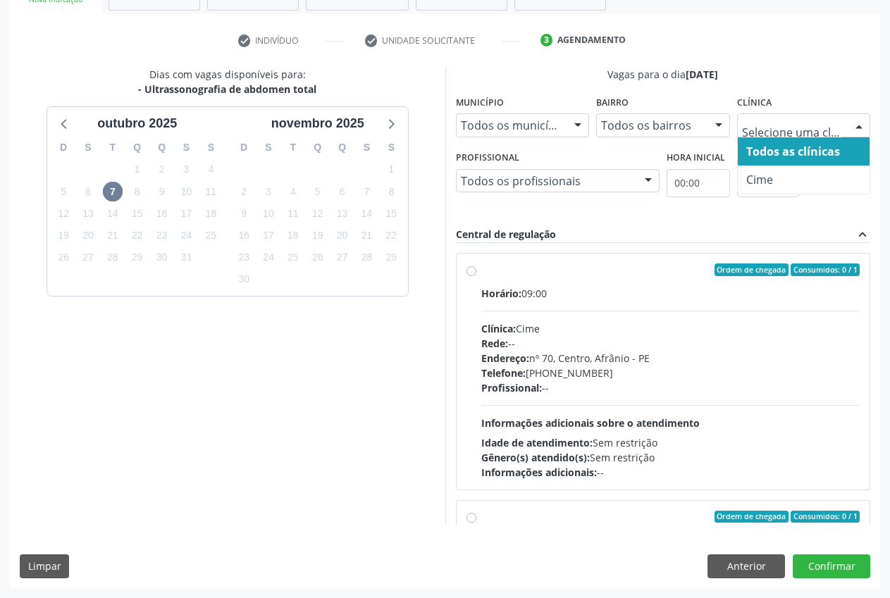
click at [852, 120] on div at bounding box center [858, 126] width 21 height 24
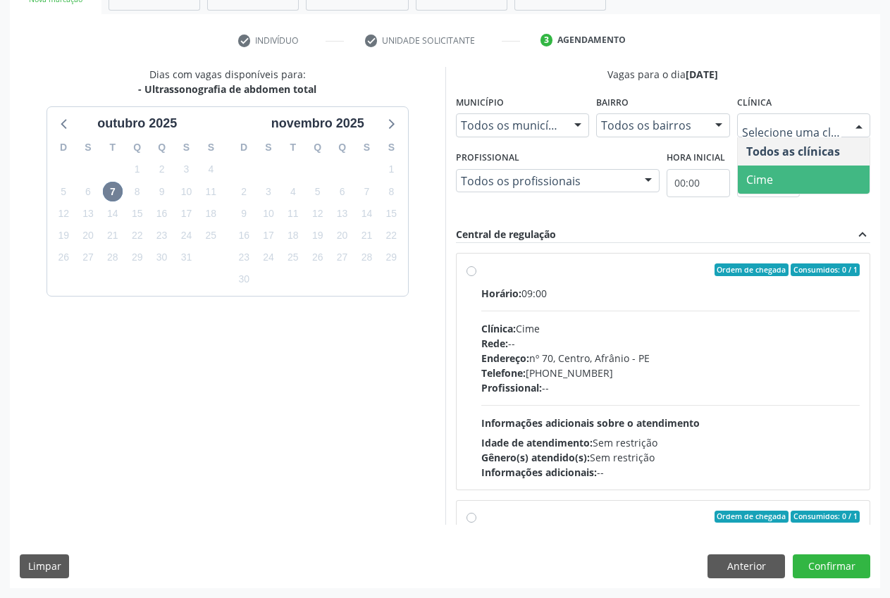
click at [826, 176] on span "Cime" at bounding box center [804, 180] width 132 height 28
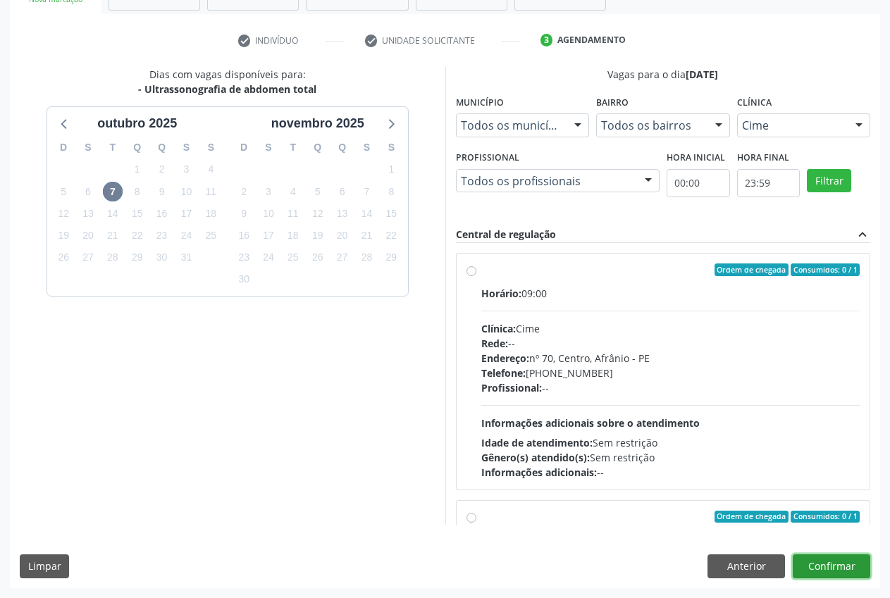
click at [819, 562] on button "Confirmar" at bounding box center [831, 566] width 77 height 24
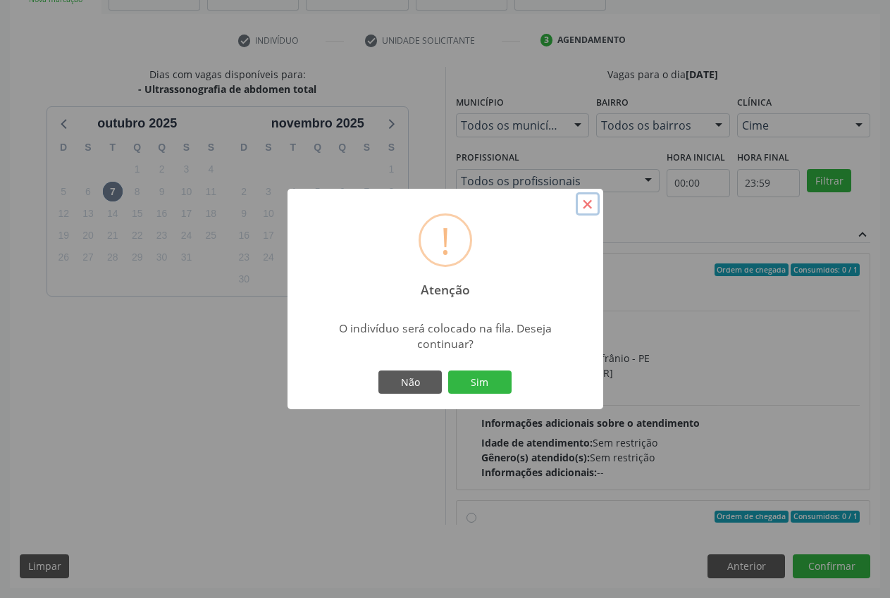
click at [588, 201] on button "×" at bounding box center [588, 204] width 24 height 24
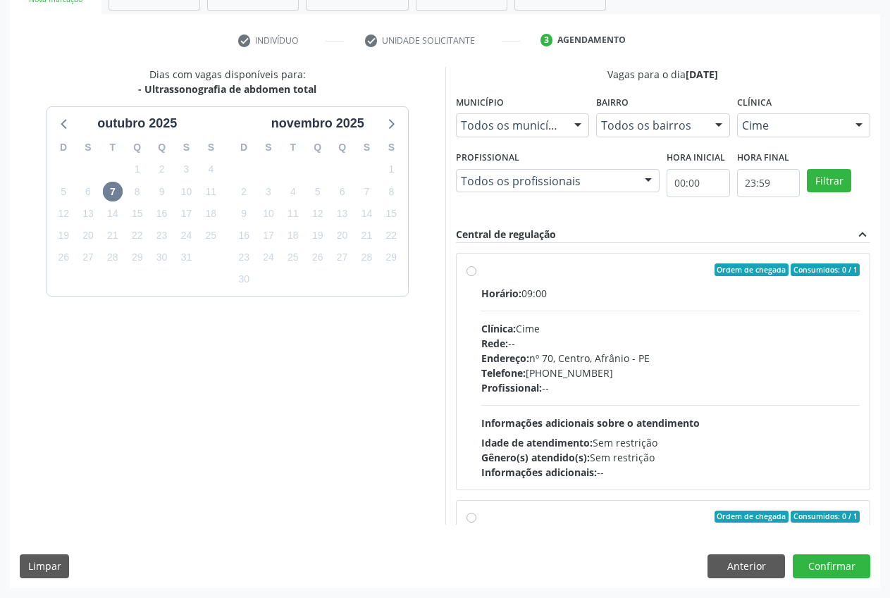
click at [481, 268] on label "Ordem de chegada Consumidos: 0 / 1 Horário: 09:00 Clínica: Cime Rede: -- Endere…" at bounding box center [670, 371] width 379 height 216
click at [468, 268] on input "Ordem de chegada Consumidos: 0 / 1 Horário: 09:00 Clínica: Cime Rede: -- Endere…" at bounding box center [471, 269] width 10 height 13
radio input "true"
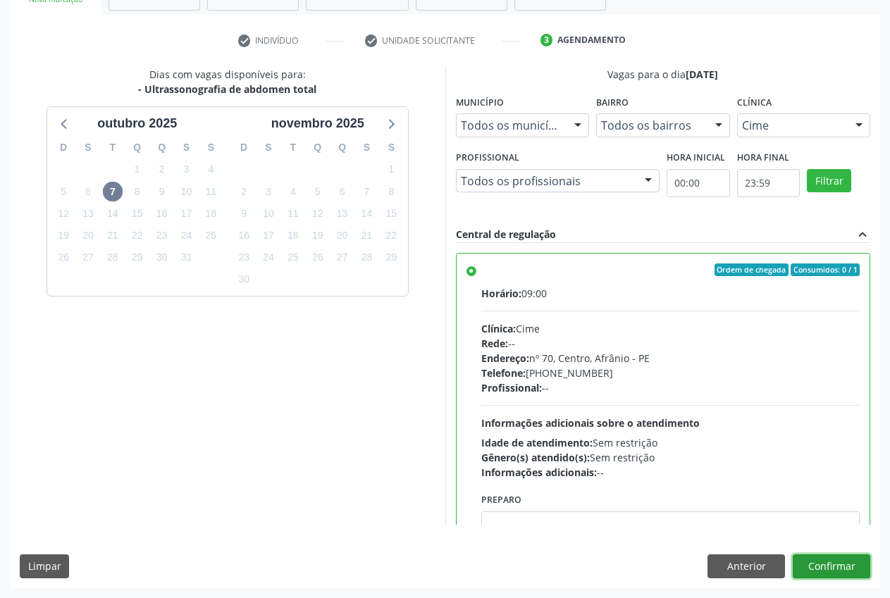
click at [836, 566] on button "Confirmar" at bounding box center [831, 566] width 77 height 24
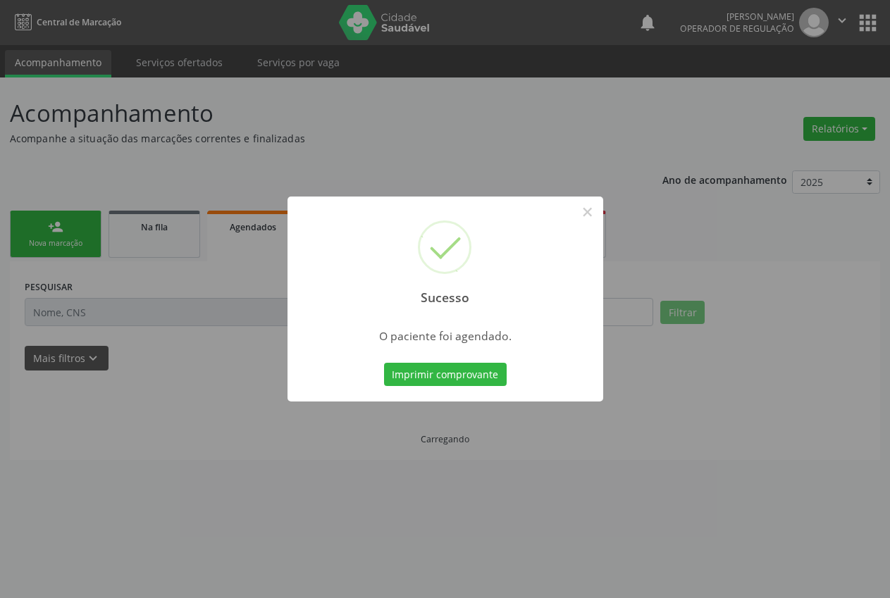
scroll to position [0, 0]
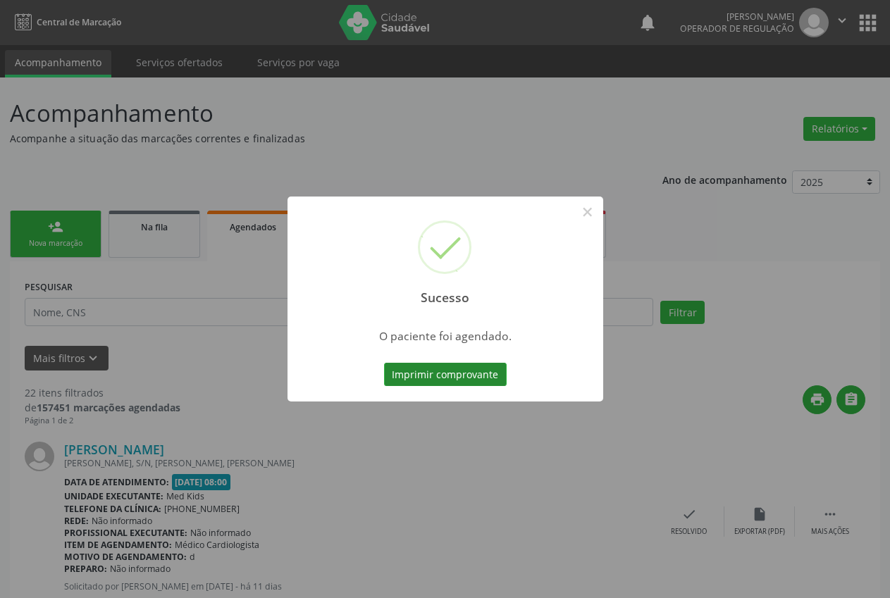
click at [447, 377] on button "Imprimir comprovante" at bounding box center [445, 375] width 123 height 24
